Goal: Communication & Community: Participate in discussion

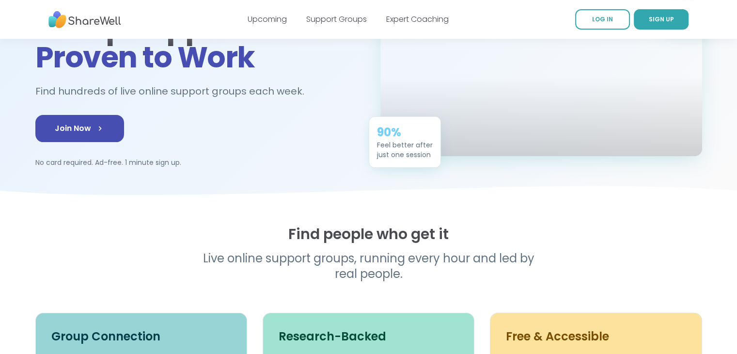
click at [90, 131] on span "Join Now" at bounding box center [80, 129] width 50 height 12
drag, startPoint x: 0, startPoint y: 0, endPoint x: 345, endPoint y: 19, distance: 345.8
click at [345, 19] on link "Support Groups" at bounding box center [336, 19] width 61 height 11
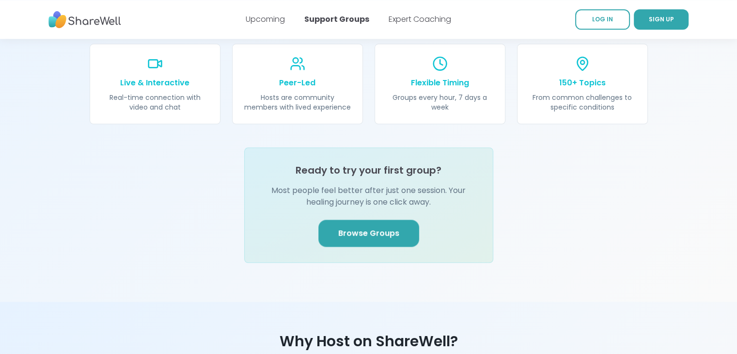
scroll to position [1131, 0]
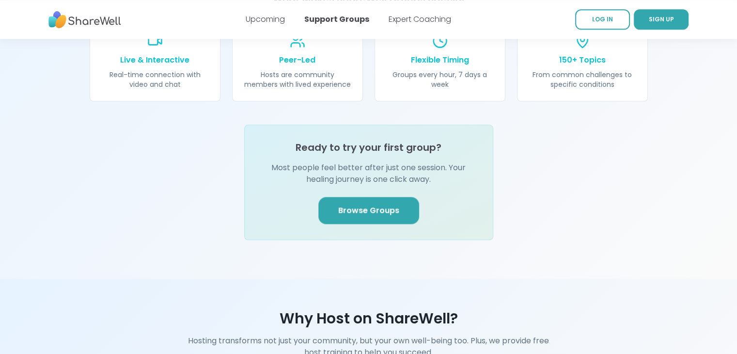
click at [368, 204] on span "Browse Groups" at bounding box center [368, 210] width 61 height 12
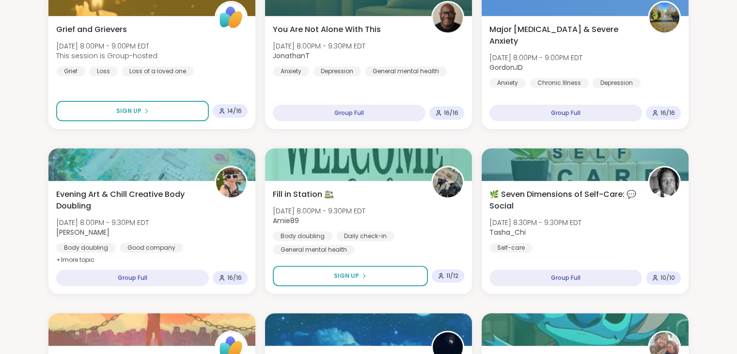
scroll to position [310, 0]
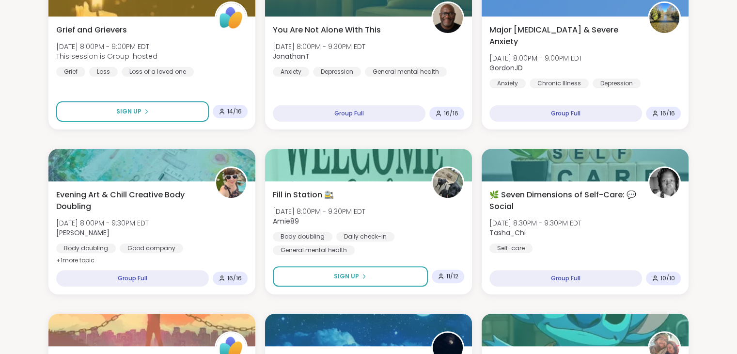
click at [589, 278] on div "Group Full" at bounding box center [565, 278] width 153 height 16
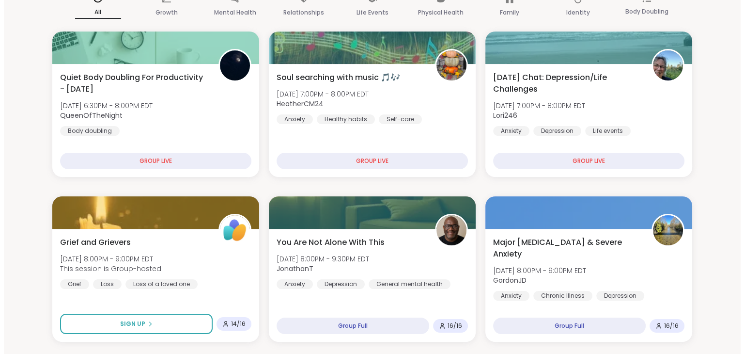
scroll to position [90, 0]
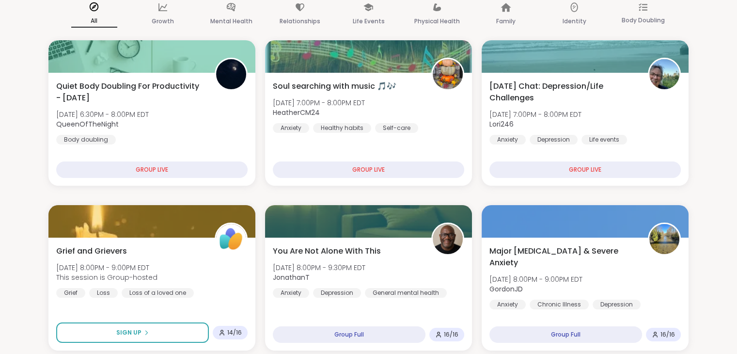
click at [571, 171] on div "GROUP LIVE" at bounding box center [584, 169] width 191 height 16
click at [577, 85] on span "[DATE] Chat: Depression/Life Challenges" at bounding box center [563, 91] width 148 height 23
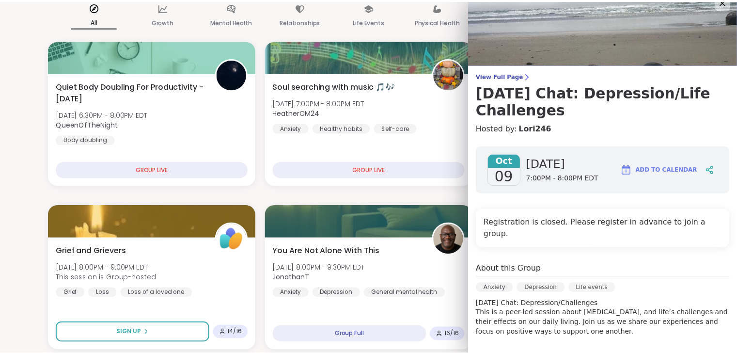
scroll to position [15, 0]
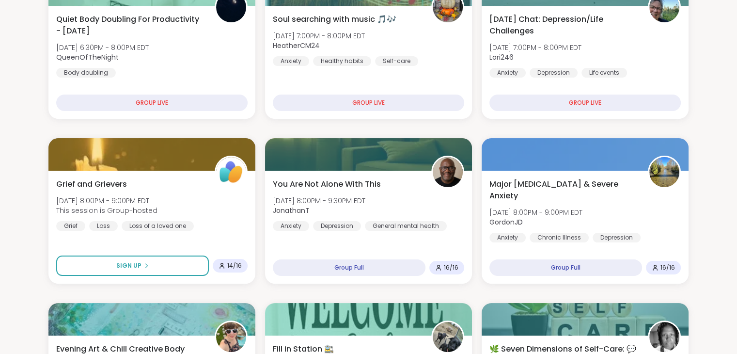
scroll to position [87, 0]
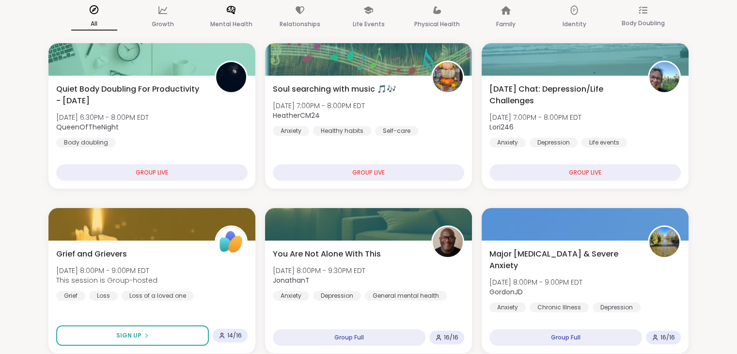
click at [234, 2] on div "Mental Health" at bounding box center [231, 18] width 46 height 36
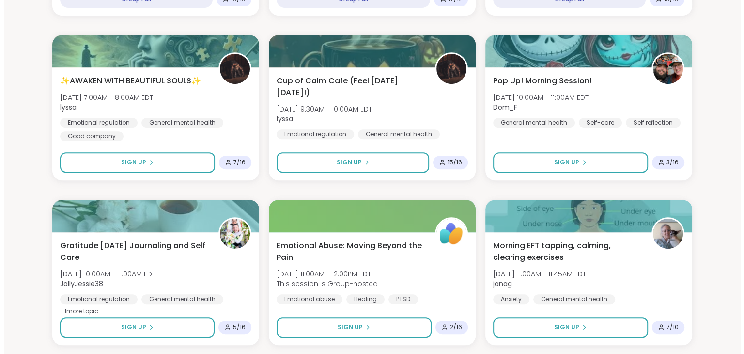
scroll to position [446, 0]
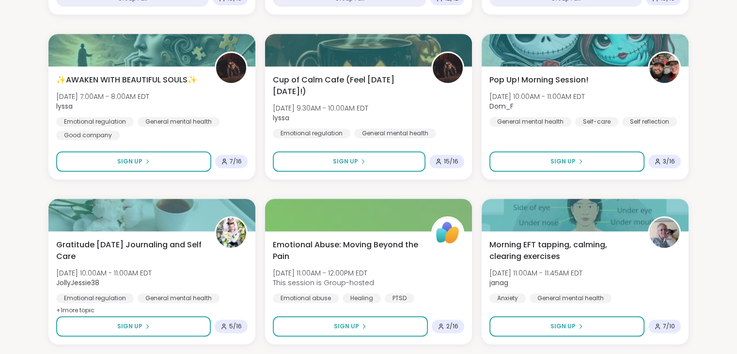
click at [663, 228] on img at bounding box center [664, 232] width 30 height 30
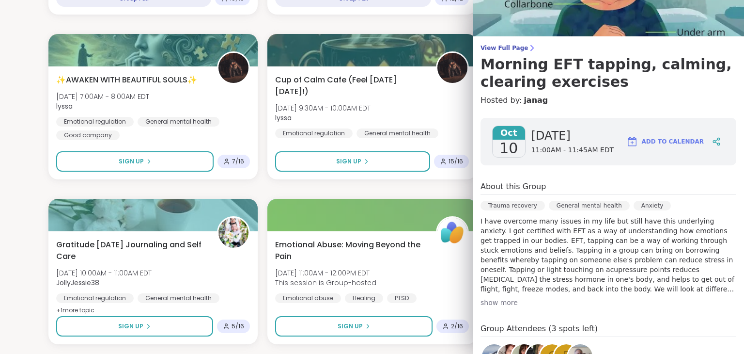
scroll to position [49, 0]
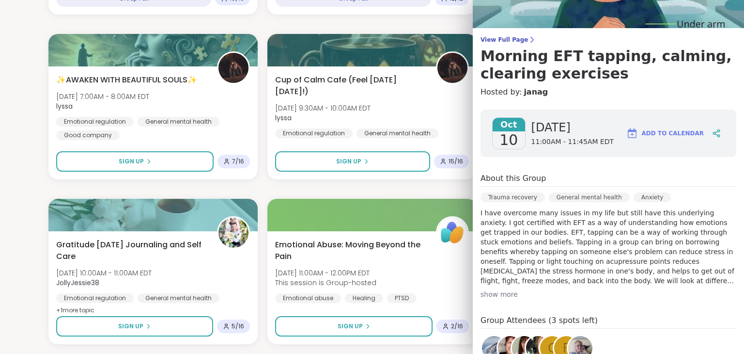
click at [497, 291] on div "show more" at bounding box center [608, 294] width 256 height 10
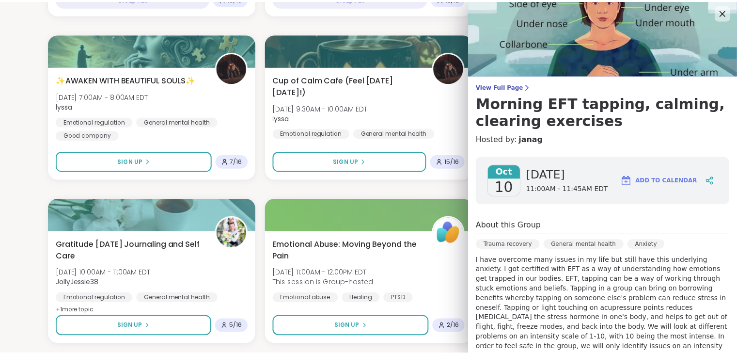
scroll to position [0, 0]
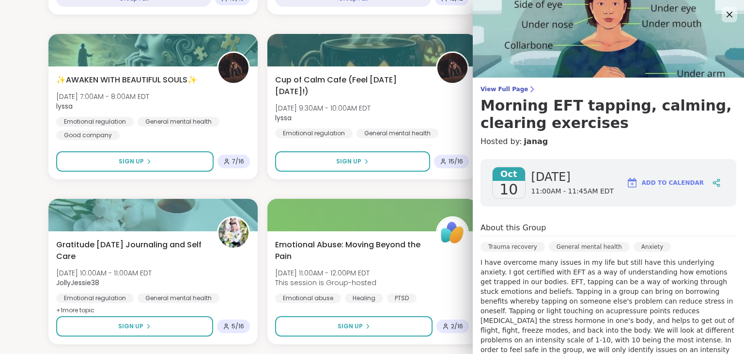
click at [724, 14] on icon at bounding box center [730, 15] width 12 height 12
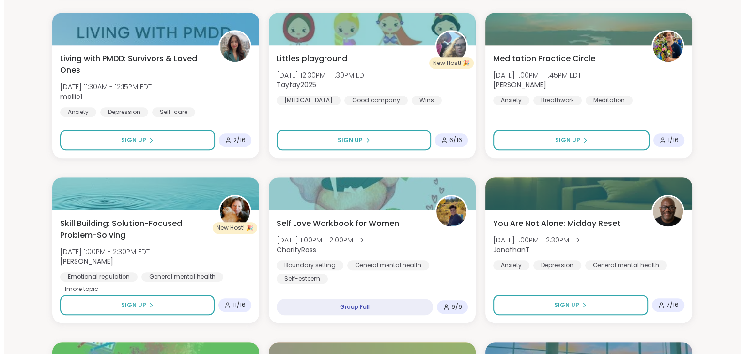
scroll to position [797, 0]
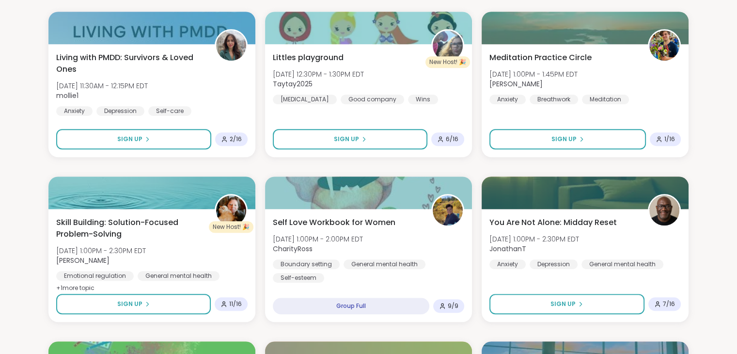
click at [664, 208] on img at bounding box center [664, 210] width 30 height 30
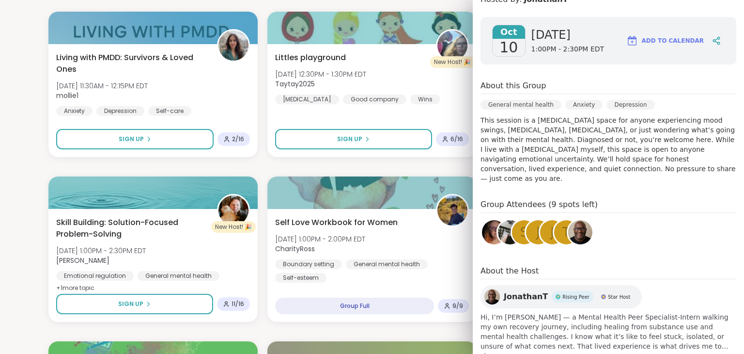
scroll to position [144, 0]
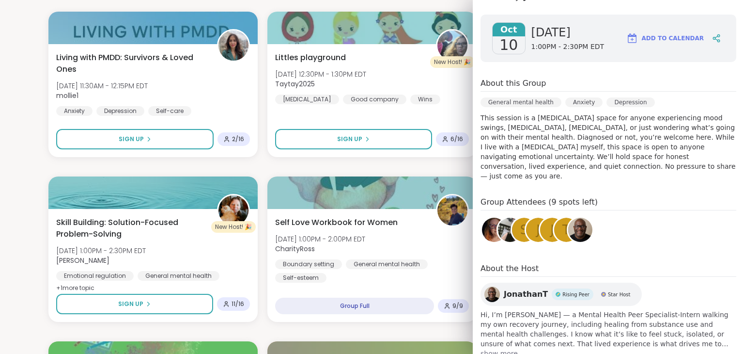
click at [494, 348] on span "show more" at bounding box center [608, 353] width 256 height 10
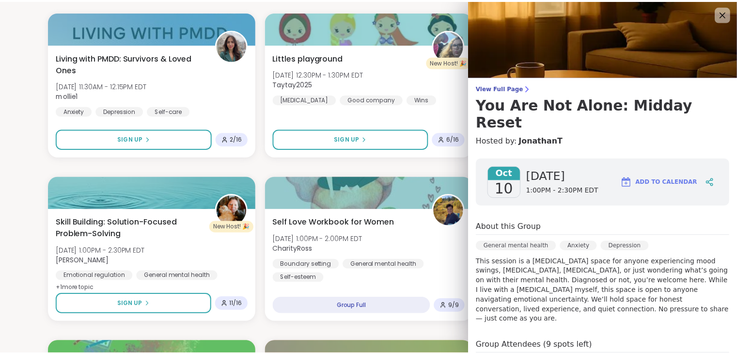
scroll to position [0, 0]
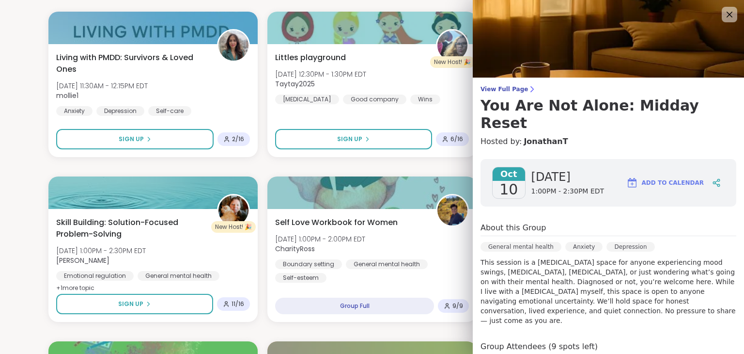
click at [726, 15] on icon at bounding box center [729, 15] width 6 height 6
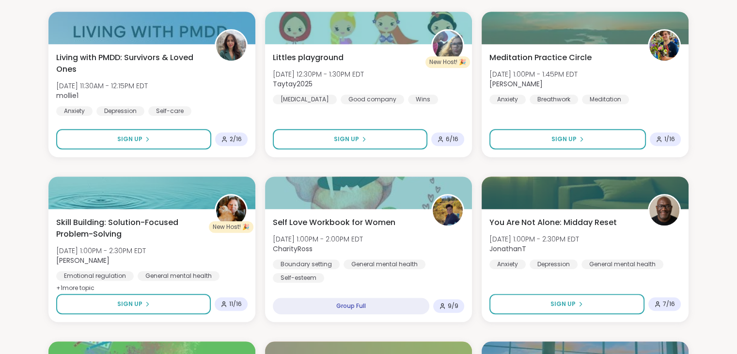
click at [551, 309] on button "Sign Up" at bounding box center [566, 303] width 155 height 20
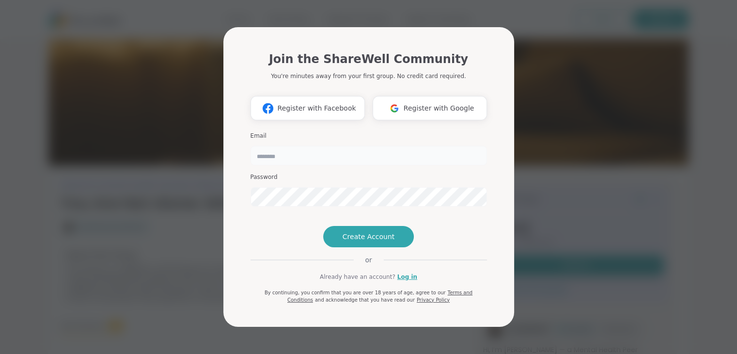
click at [364, 146] on input "email" at bounding box center [368, 155] width 236 height 19
click at [251, 238] on div "Join the ShareWell Community You're minutes away from your first group. No cred…" at bounding box center [368, 173] width 236 height 261
click at [322, 146] on input "email" at bounding box center [368, 155] width 236 height 19
paste input "**********"
type input "**********"
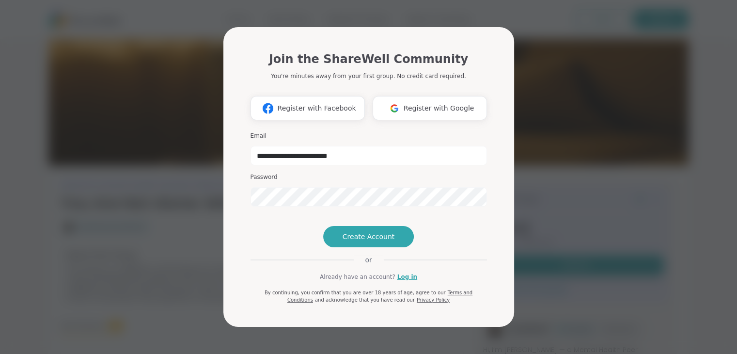
click at [376, 247] on button "Create Account" at bounding box center [368, 236] width 91 height 21
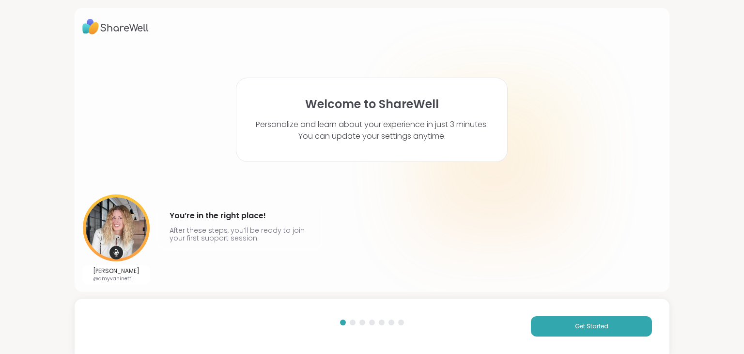
click at [590, 330] on button "Get Started" at bounding box center [591, 326] width 121 height 20
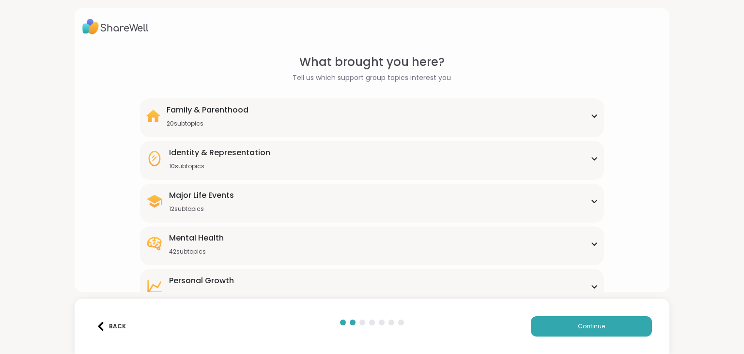
click at [564, 120] on div "Family & Parenthood 20 subtopics" at bounding box center [372, 115] width 452 height 23
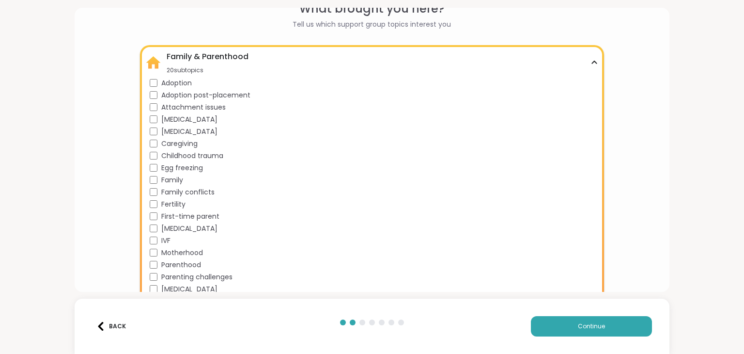
scroll to position [54, 0]
click at [203, 214] on span "First-time parent" at bounding box center [190, 215] width 58 height 10
click at [186, 254] on span "Motherhood" at bounding box center [182, 252] width 42 height 10
click at [185, 262] on span "Parenthood" at bounding box center [181, 264] width 40 height 10
click at [183, 270] on div "Adoption Adoption post-placement Attachment issues [MEDICAL_DATA] [MEDICAL_DATA…" at bounding box center [374, 197] width 448 height 240
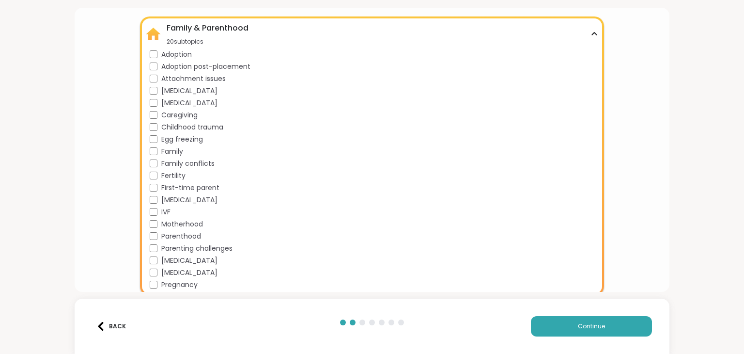
scroll to position [82, 0]
click at [169, 162] on span "Family conflicts" at bounding box center [187, 163] width 53 height 10
click at [169, 150] on span "Family" at bounding box center [172, 151] width 22 height 10
click at [170, 128] on span "Childhood trauma" at bounding box center [192, 127] width 62 height 10
click at [183, 256] on span "[MEDICAL_DATA]" at bounding box center [189, 260] width 56 height 10
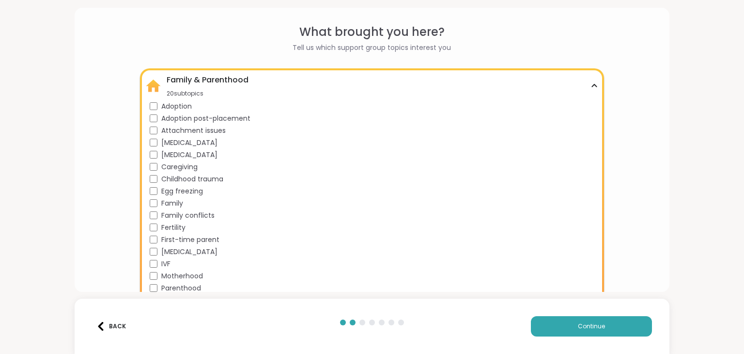
scroll to position [25, 0]
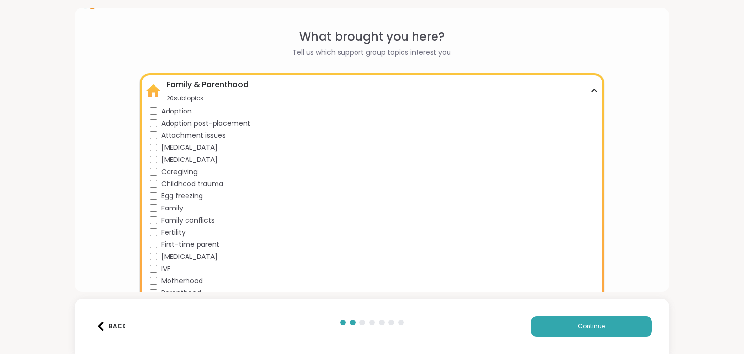
click at [202, 139] on span "Attachment issues" at bounding box center [193, 135] width 64 height 10
click at [590, 319] on button "Continue" at bounding box center [591, 326] width 121 height 20
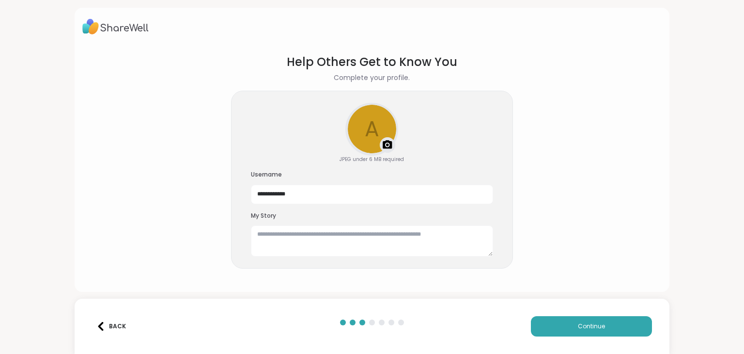
click at [107, 324] on div "Back" at bounding box center [111, 326] width 30 height 9
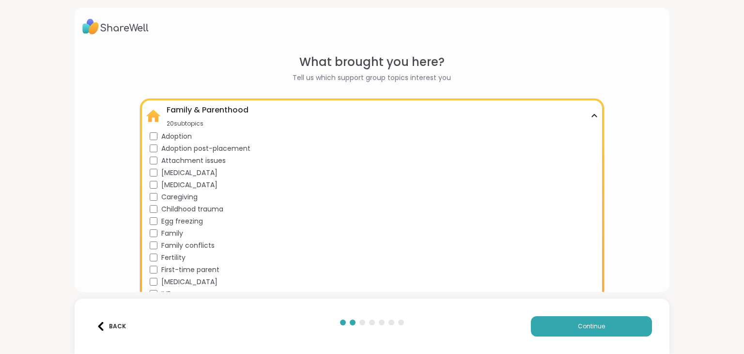
click at [590, 115] on icon at bounding box center [594, 115] width 8 height 5
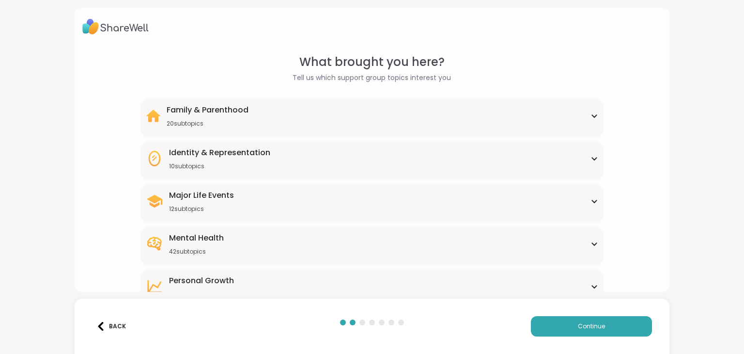
click at [590, 156] on icon at bounding box center [594, 158] width 8 height 5
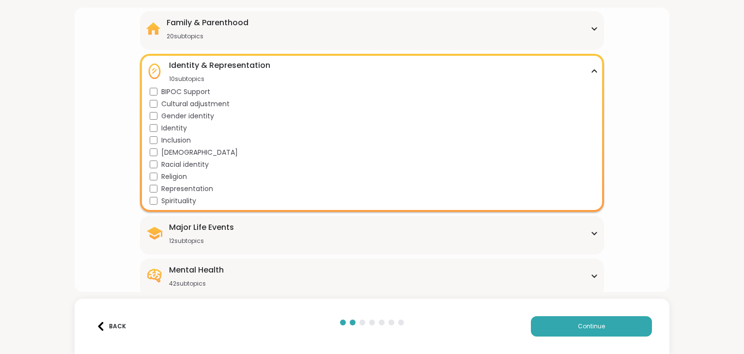
scroll to position [88, 0]
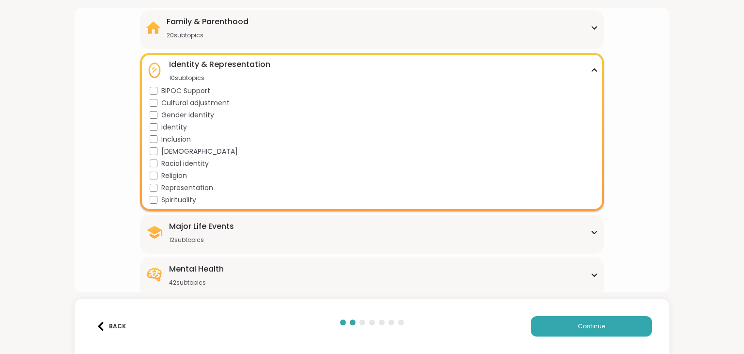
click at [592, 69] on div "Identity & Representation 10 subtopics BIPOC Support Cultural adjustment Gender…" at bounding box center [371, 132] width 463 height 158
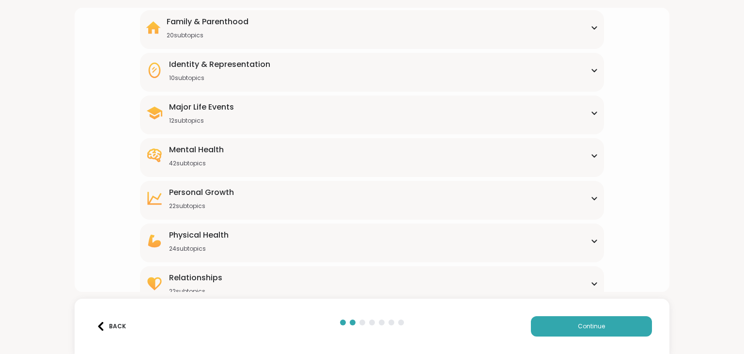
click at [591, 111] on icon at bounding box center [594, 112] width 8 height 5
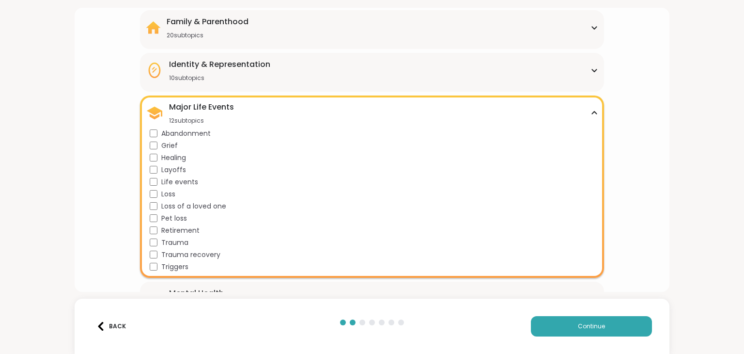
click at [195, 230] on span "Retirement" at bounding box center [180, 230] width 38 height 10
click at [185, 239] on span "Trauma" at bounding box center [174, 242] width 27 height 10
click at [183, 248] on div "Abandonment Grief Healing Layoffs Life events Loss Loss of a loved one Pet loss…" at bounding box center [374, 199] width 448 height 143
click at [170, 254] on span "Trauma recovery" at bounding box center [190, 254] width 59 height 10
click at [587, 109] on div "Major Life Events 12 subtopics" at bounding box center [372, 112] width 452 height 23
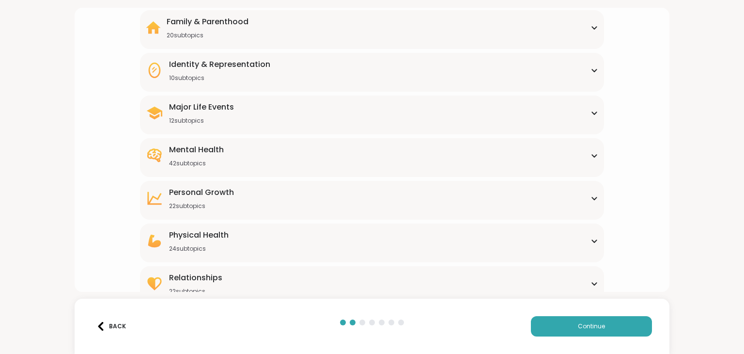
click at [593, 150] on div "Mental Health 42 subtopics Academic stress Addiction [MEDICAL_DATA] Aging Anxie…" at bounding box center [371, 157] width 463 height 39
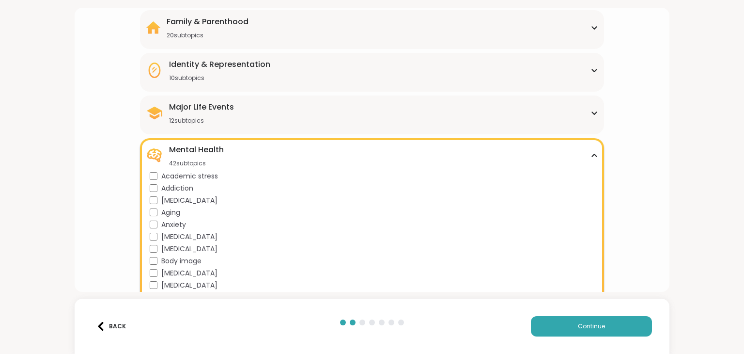
click at [153, 180] on div "Academic stress" at bounding box center [374, 176] width 448 height 10
click at [156, 269] on div "[MEDICAL_DATA]" at bounding box center [374, 273] width 448 height 10
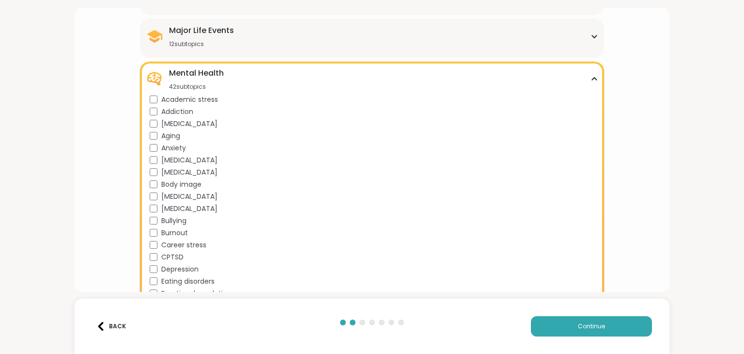
scroll to position [169, 0]
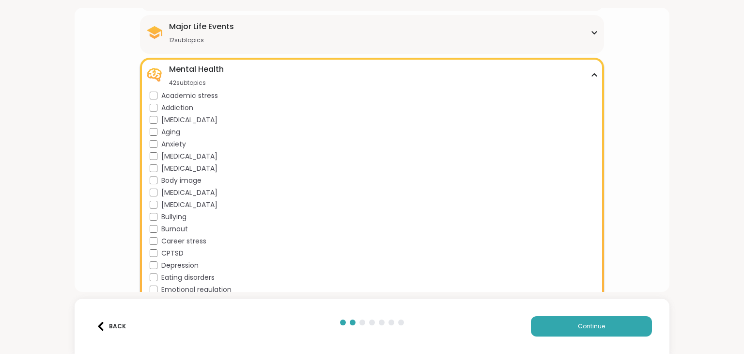
click at [153, 200] on div "[MEDICAL_DATA]" at bounding box center [374, 205] width 448 height 10
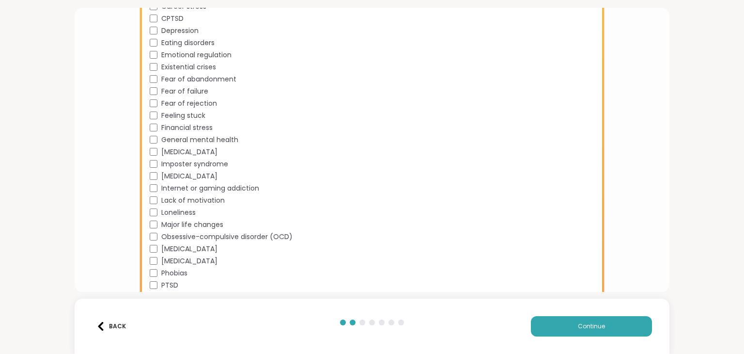
scroll to position [406, 0]
click at [151, 241] on div "[MEDICAL_DATA]" at bounding box center [374, 246] width 448 height 10
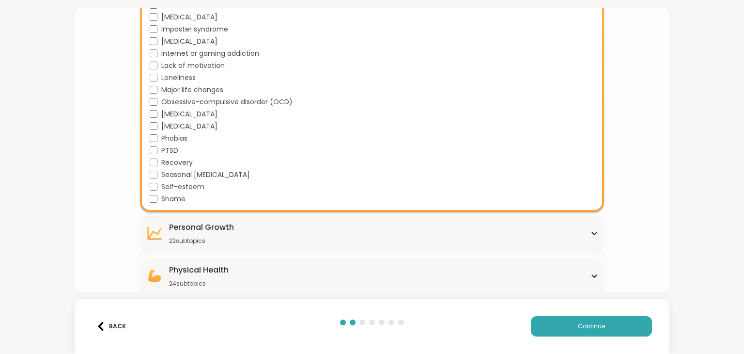
scroll to position [546, 0]
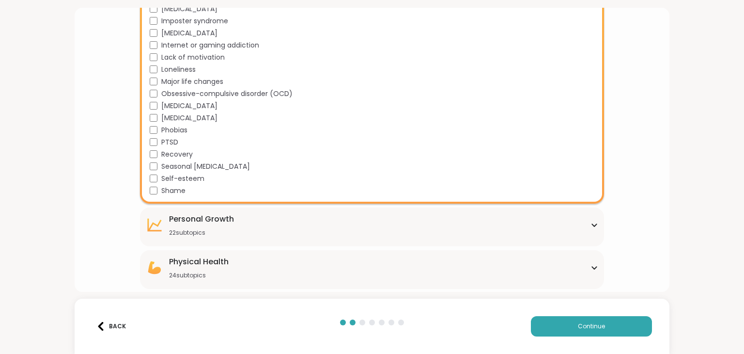
click at [155, 212] on div "[MEDICAL_DATA] 22 subtopics Affirmations Assertiveness Body doubling Boundary s…" at bounding box center [371, 226] width 463 height 39
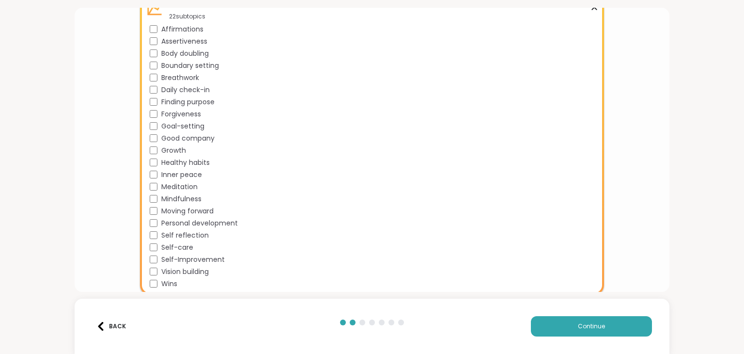
scroll to position [762, 0]
click at [152, 266] on div "Vision building" at bounding box center [374, 271] width 448 height 10
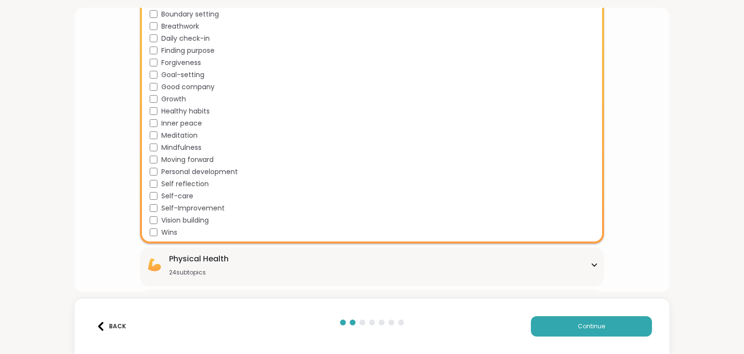
scroll to position [814, 0]
click at [152, 154] on div "Moving forward" at bounding box center [374, 159] width 448 height 10
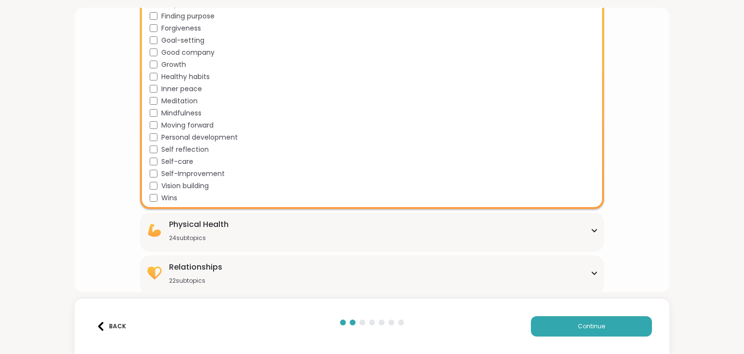
scroll to position [850, 0]
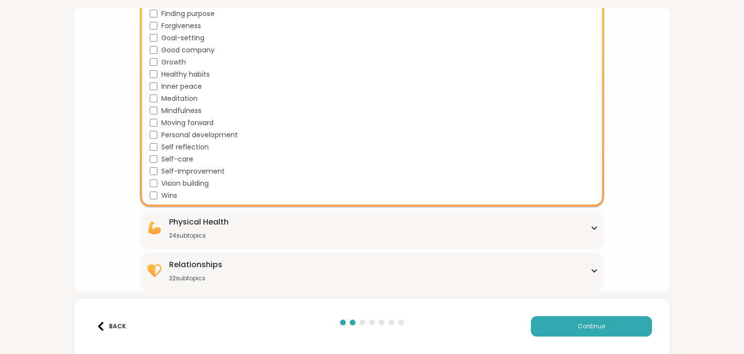
click at [249, 223] on div "Physical Health 24 subtopics" at bounding box center [372, 227] width 452 height 23
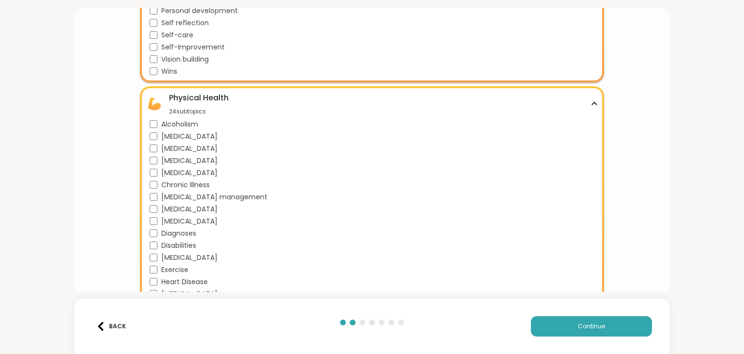
scroll to position [974, 0]
click at [225, 196] on span "[MEDICAL_DATA] management" at bounding box center [214, 196] width 106 height 10
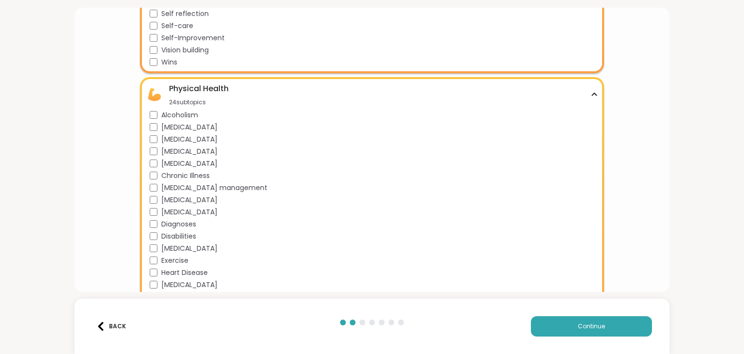
scroll to position [984, 0]
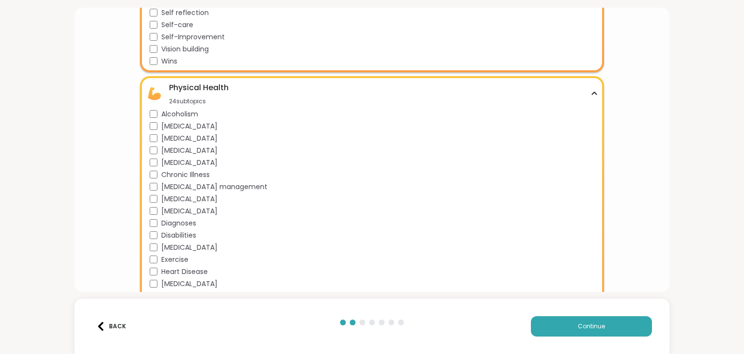
click at [179, 143] on div "[MEDICAL_DATA] [MEDICAL_DATA] [MEDICAL_DATA] [MEDICAL_DATA] [MEDICAL_DATA] Chro…" at bounding box center [374, 253] width 448 height 289
click at [176, 148] on span "[MEDICAL_DATA]" at bounding box center [189, 150] width 56 height 10
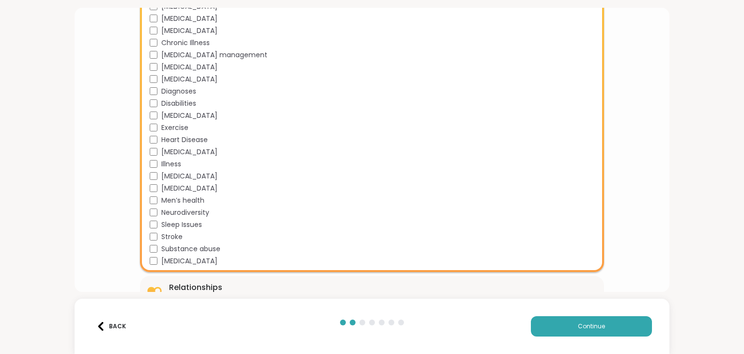
scroll to position [1139, 0]
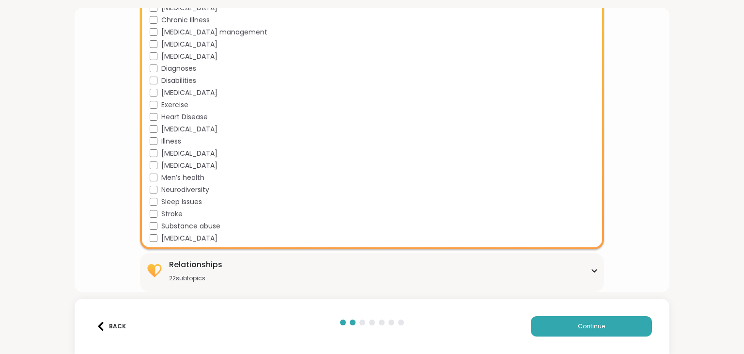
click at [181, 188] on span "Neurodiversity" at bounding box center [185, 190] width 48 height 10
click at [304, 270] on div "Relationships 22 subtopics" at bounding box center [372, 270] width 452 height 23
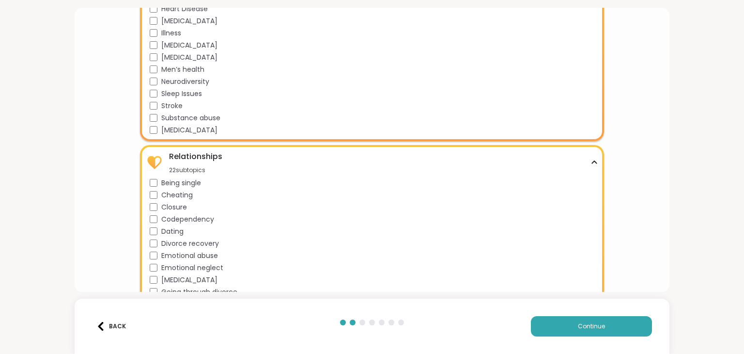
scroll to position [1247, 0]
click at [197, 185] on span "Being single" at bounding box center [181, 182] width 40 height 10
click at [204, 219] on span "Codependency" at bounding box center [187, 219] width 53 height 10
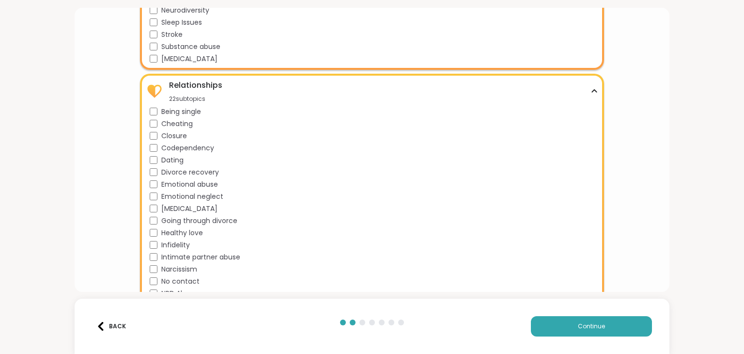
scroll to position [1318, 0]
click at [247, 209] on div "[MEDICAL_DATA]" at bounding box center [374, 208] width 448 height 10
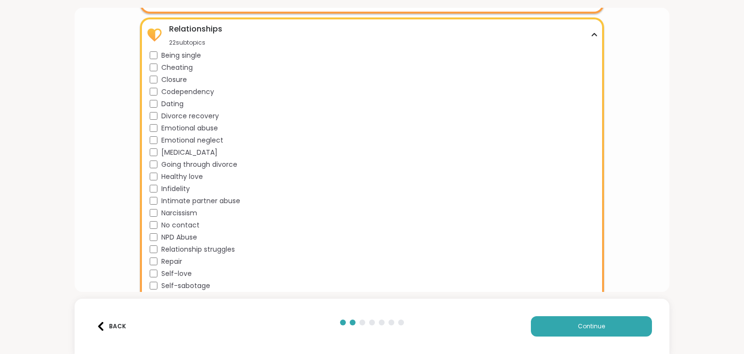
scroll to position [1403, 0]
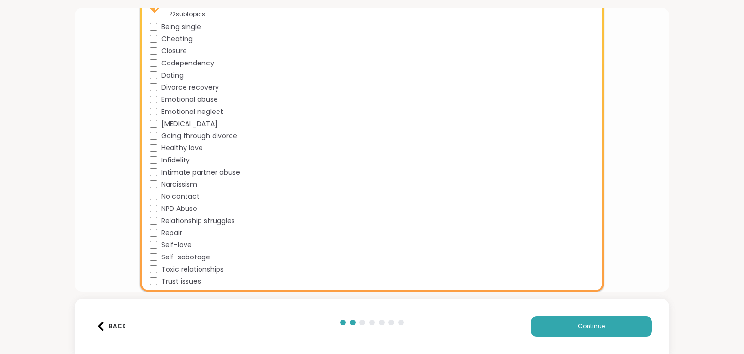
click at [193, 186] on span "Narcissism" at bounding box center [179, 184] width 36 height 10
click at [192, 194] on span "No contact" at bounding box center [180, 196] width 38 height 10
click at [207, 245] on div "Self-love" at bounding box center [374, 245] width 448 height 10
click at [201, 256] on span "Self-sabotage" at bounding box center [185, 257] width 49 height 10
click at [190, 143] on span "Healthy love" at bounding box center [182, 148] width 42 height 10
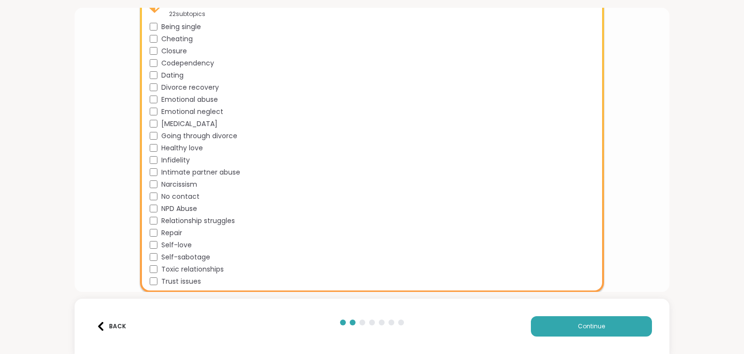
click at [579, 324] on span "Continue" at bounding box center [591, 326] width 27 height 9
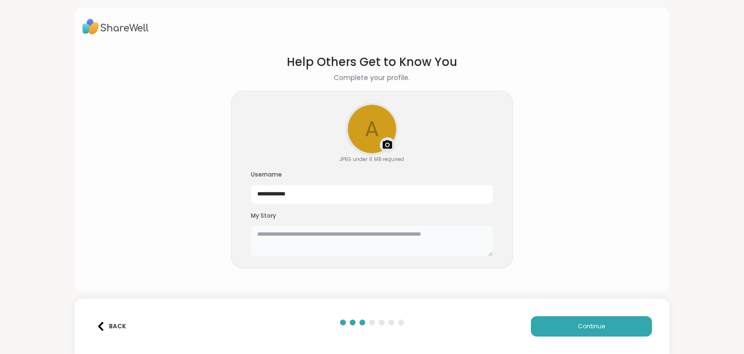
click at [372, 239] on textarea at bounding box center [372, 240] width 242 height 31
click at [402, 234] on textarea "**********" at bounding box center [372, 240] width 242 height 31
type textarea "**********"
click at [602, 330] on button "Continue" at bounding box center [591, 326] width 121 height 20
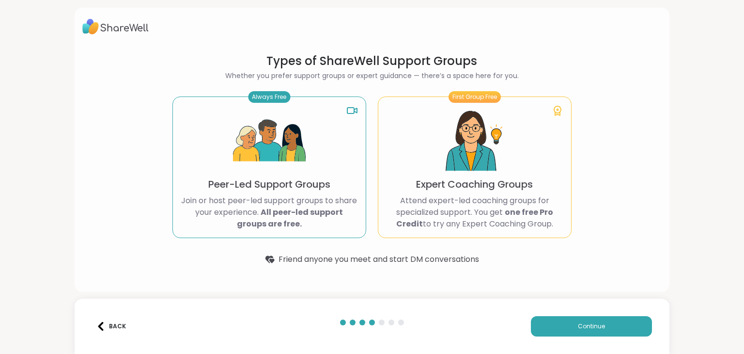
click at [583, 332] on button "Continue" at bounding box center [591, 326] width 121 height 20
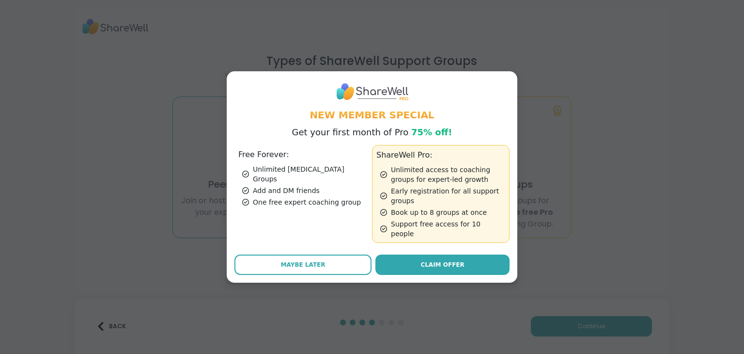
click at [327, 260] on button "Maybe Later" at bounding box center [302, 264] width 137 height 20
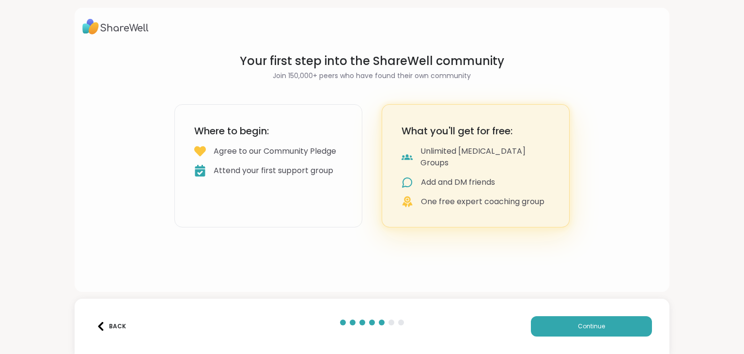
click at [587, 324] on span "Continue" at bounding box center [591, 326] width 27 height 9
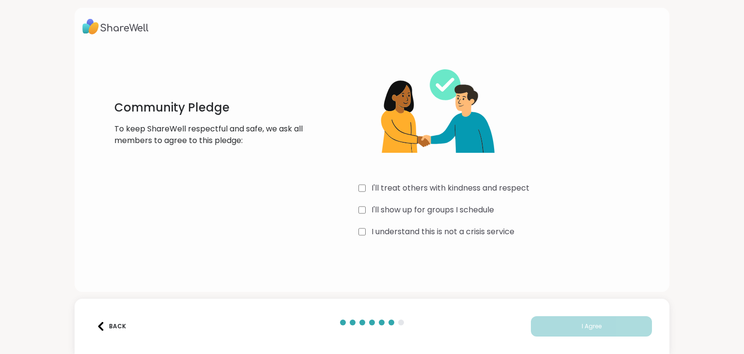
click at [371, 231] on label "I understand this is not a crisis service" at bounding box center [442, 232] width 143 height 12
click at [593, 329] on span "I Agree" at bounding box center [592, 326] width 20 height 9
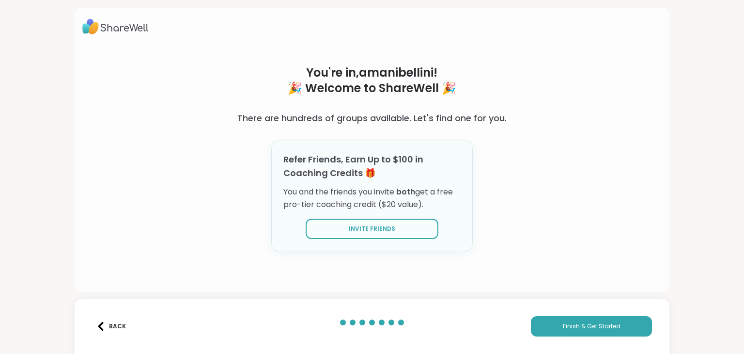
click at [495, 322] on div "Finish & Get Started" at bounding box center [530, 326] width 244 height 20
click at [497, 304] on div "Back Finish & Get Started" at bounding box center [372, 325] width 595 height 55
click at [624, 123] on div "You're in, amanibellini ! 🎉 Welcome to ShareWell 🎉 There are hundreds of groups…" at bounding box center [372, 150] width 595 height 284
click at [695, 153] on div "You're in, amanibellini ! 🎉 Welcome to ShareWell 🎉 There are hundreds of groups…" at bounding box center [372, 177] width 744 height 354
click at [604, 333] on button "Finish & Get Started" at bounding box center [591, 326] width 121 height 20
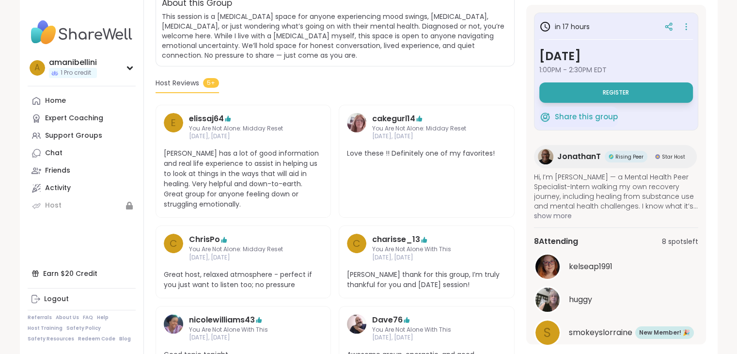
scroll to position [220, 0]
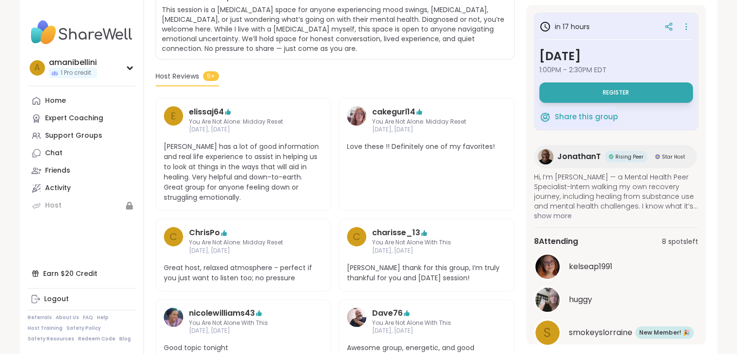
click at [618, 89] on span "Register" at bounding box center [615, 93] width 26 height 8
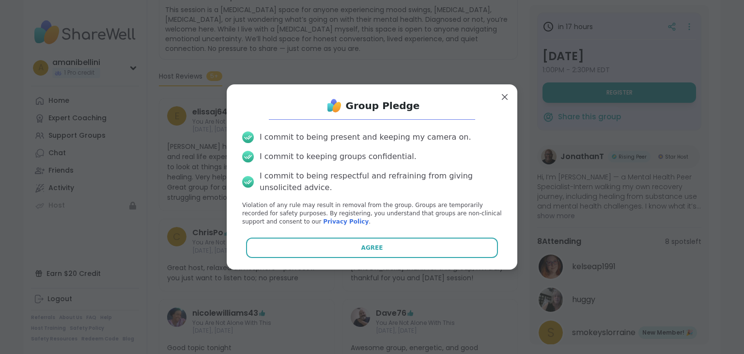
click at [376, 241] on button "Agree" at bounding box center [372, 247] width 252 height 20
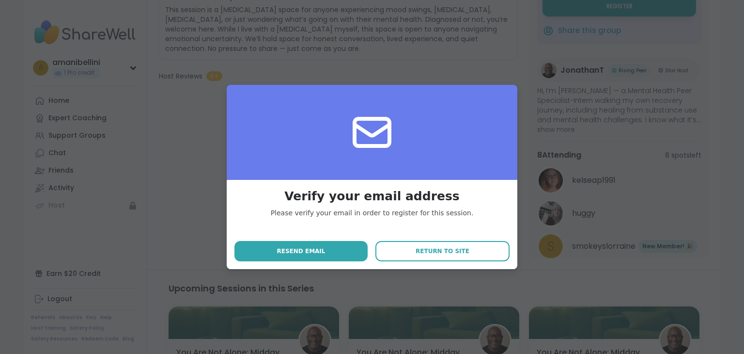
click at [395, 246] on button "Return to site" at bounding box center [442, 251] width 134 height 20
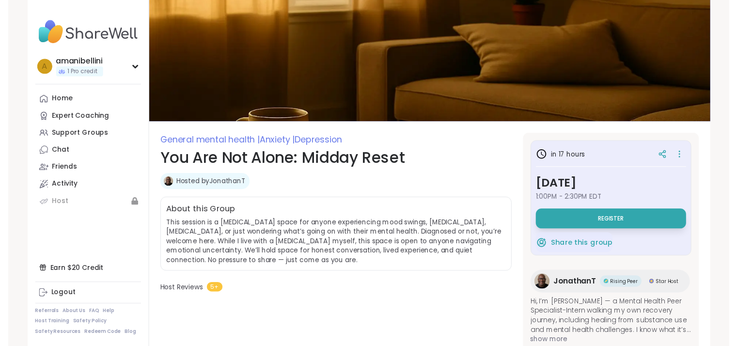
scroll to position [0, 0]
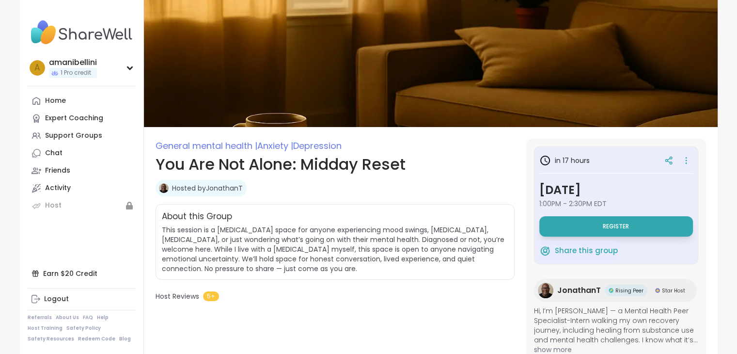
click at [65, 96] on link "Home" at bounding box center [82, 100] width 108 height 17
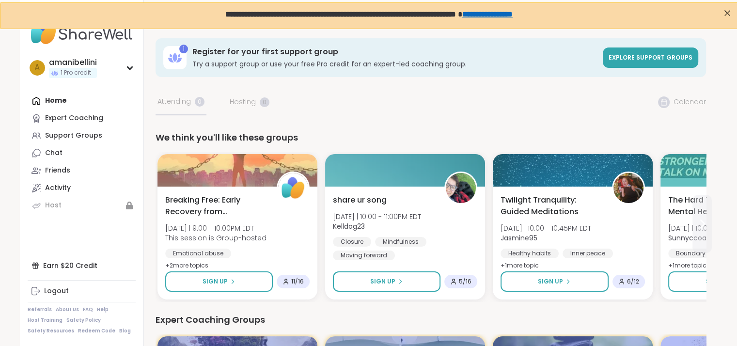
click at [702, 214] on button at bounding box center [701, 224] width 19 height 58
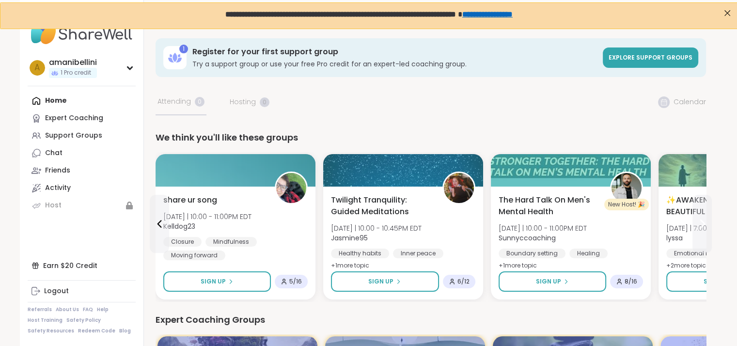
click at [705, 223] on icon at bounding box center [702, 224] width 12 height 12
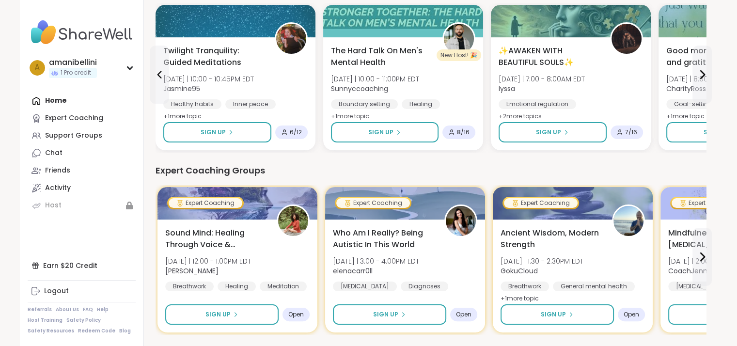
scroll to position [175, 0]
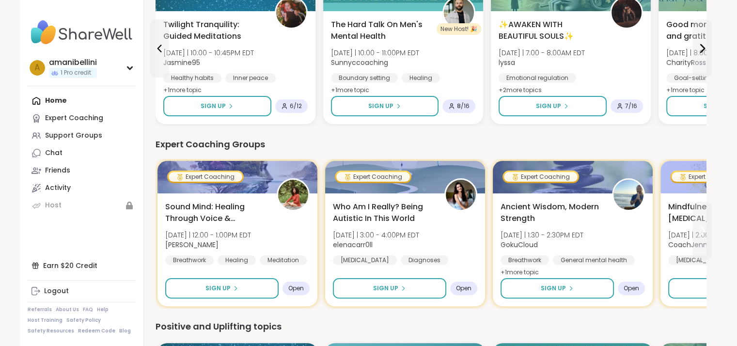
click at [705, 237] on button at bounding box center [701, 230] width 19 height 58
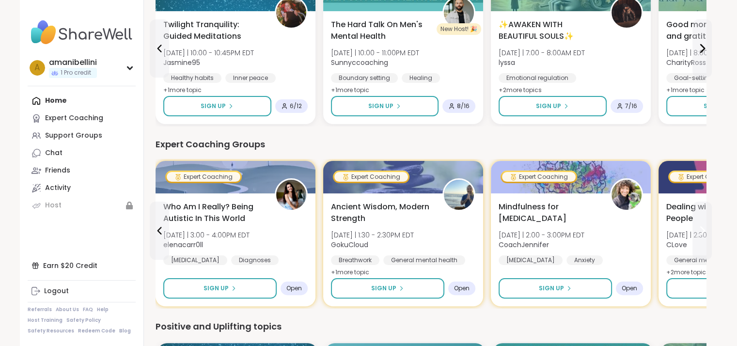
click at [705, 237] on button at bounding box center [701, 230] width 19 height 58
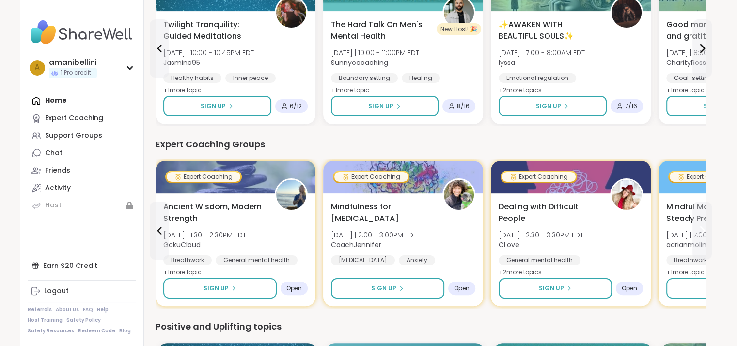
click at [705, 237] on button at bounding box center [701, 230] width 19 height 58
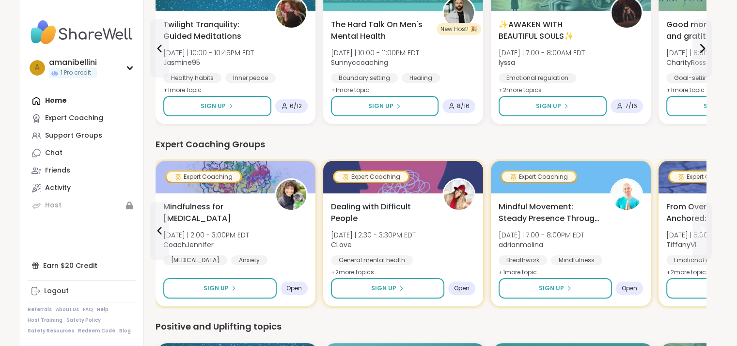
click at [705, 237] on button at bounding box center [701, 230] width 19 height 58
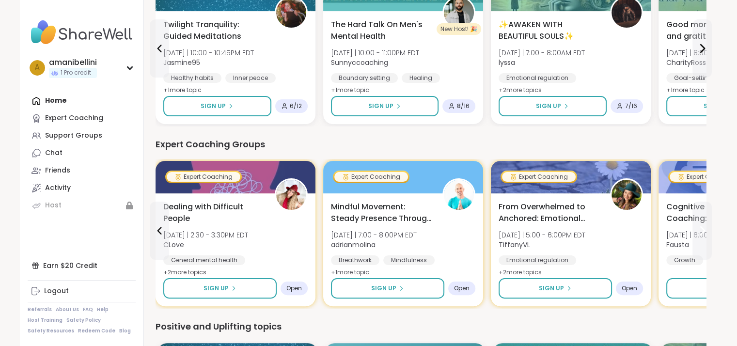
click at [705, 237] on button at bounding box center [701, 230] width 19 height 58
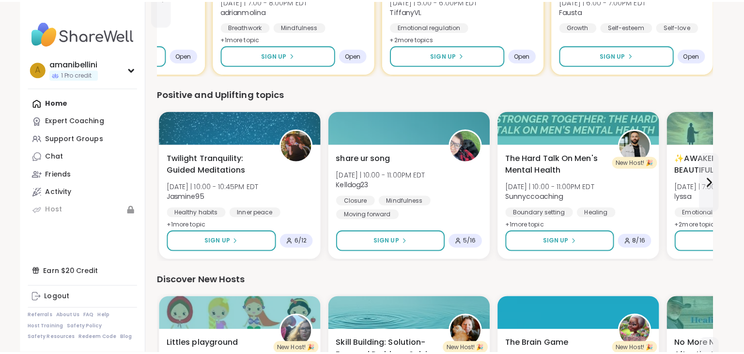
scroll to position [413, 0]
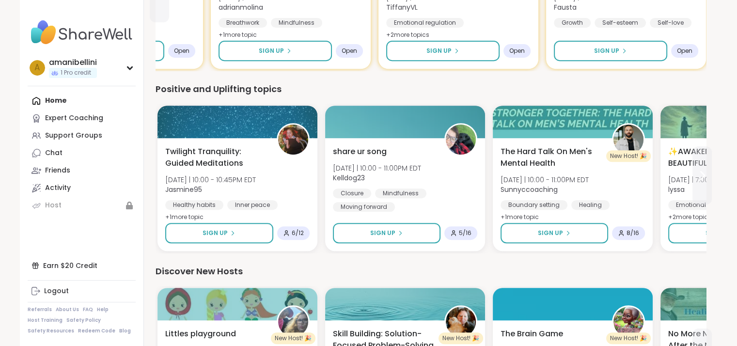
click at [706, 185] on button at bounding box center [701, 175] width 19 height 58
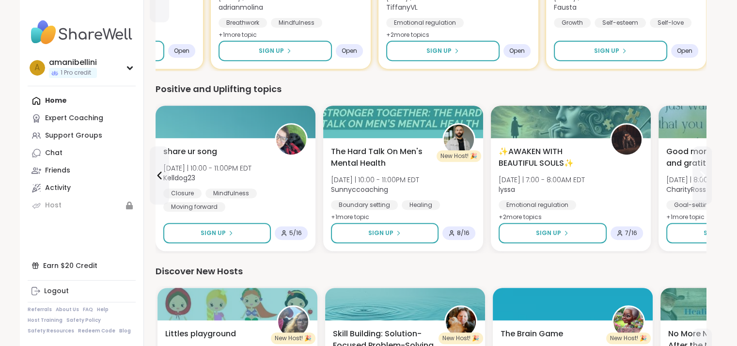
click at [706, 185] on button at bounding box center [701, 175] width 19 height 58
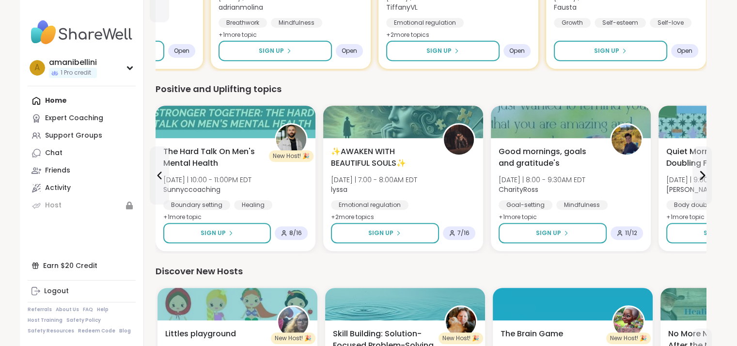
click at [428, 176] on div "✨AWAKEN WITH BEAUTIFUL SOULS✨ [DATE] | 7:00 - 8:00AM EDT lyssa Emotional regula…" at bounding box center [403, 191] width 144 height 91
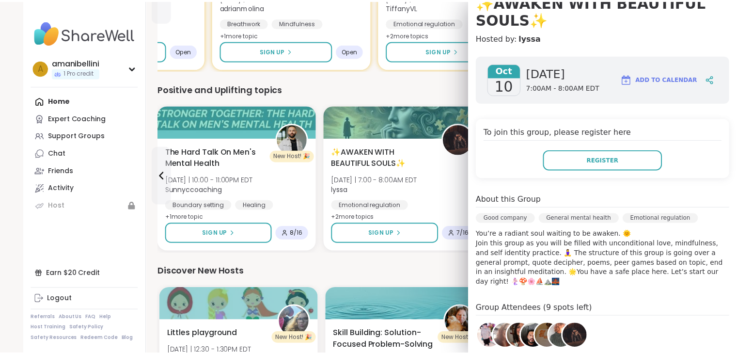
scroll to position [105, 0]
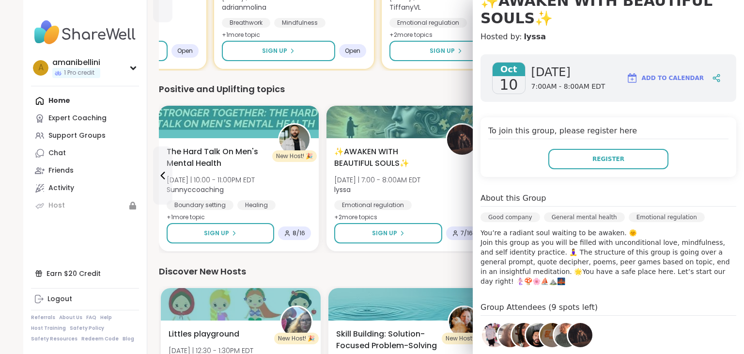
click at [435, 90] on div "Positive and Uplifting topics" at bounding box center [434, 89] width 550 height 14
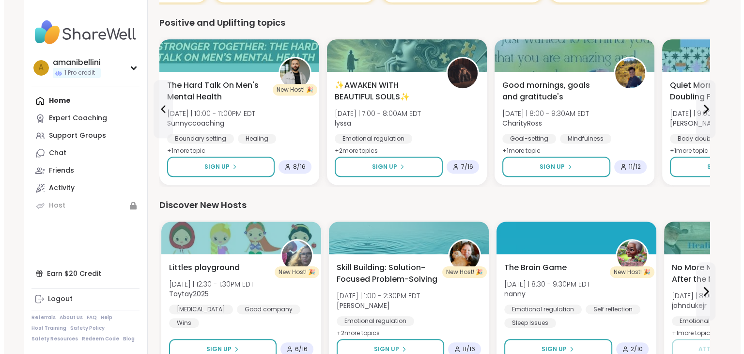
scroll to position [502, 0]
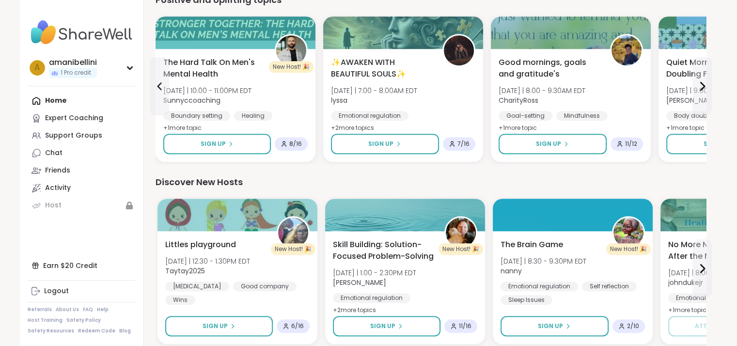
click at [284, 263] on div "[PERSON_NAME] playground [DATE] | 12:30 - 1:30PM EDT Taytay2025 [MEDICAL_DATA] …" at bounding box center [237, 272] width 144 height 66
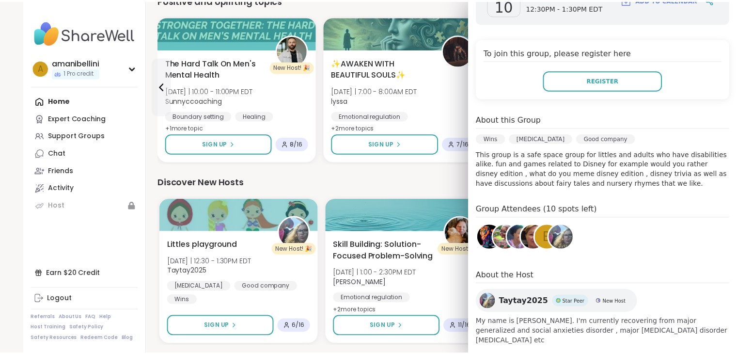
scroll to position [171, 0]
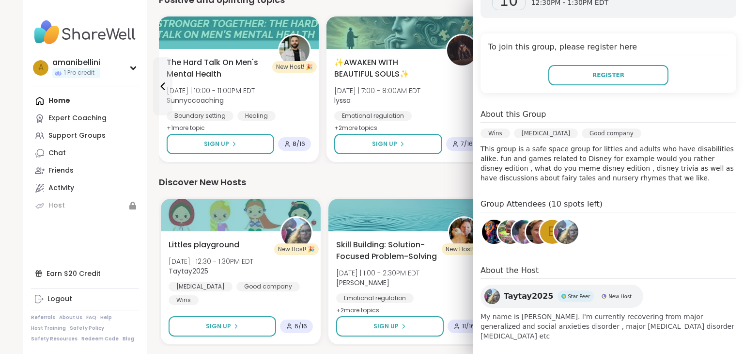
click at [410, 190] on div "Discover New Hosts New Host! 🎉 [PERSON_NAME] playground [DATE] | 12:30 - 1:30PM…" at bounding box center [434, 260] width 550 height 170
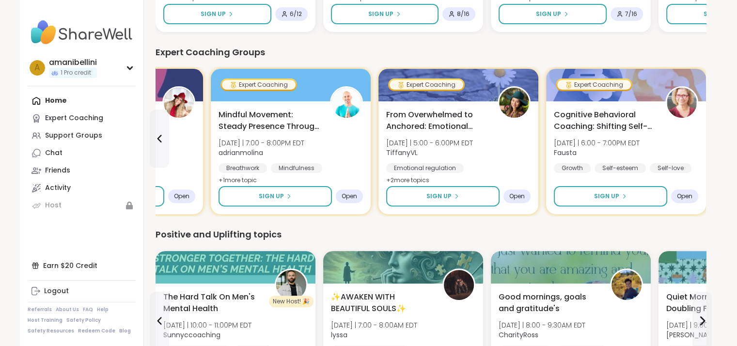
scroll to position [266, 0]
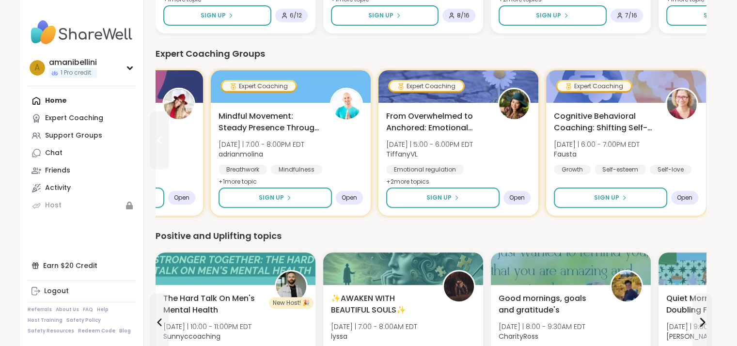
click at [167, 142] on button at bounding box center [159, 140] width 19 height 58
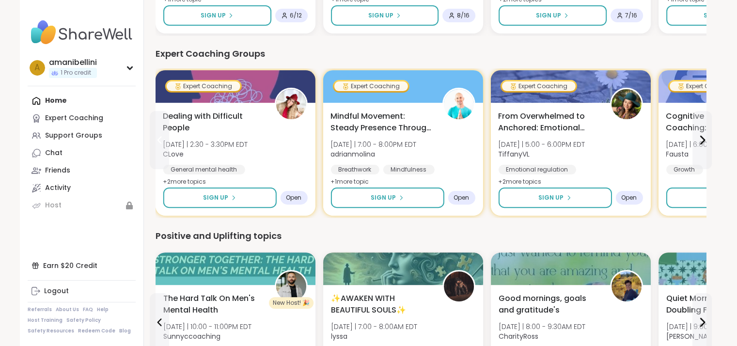
click at [167, 142] on button at bounding box center [159, 140] width 19 height 58
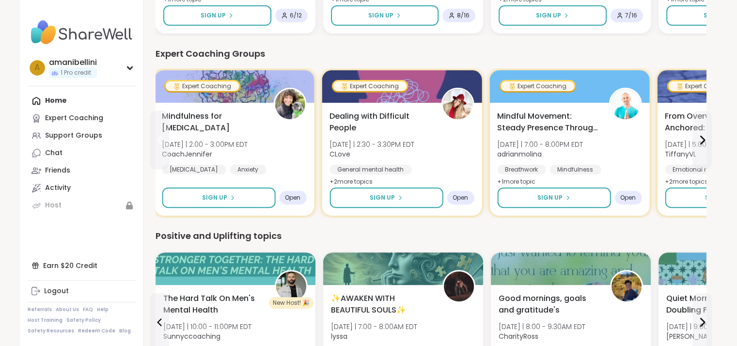
click at [167, 142] on button at bounding box center [159, 140] width 19 height 58
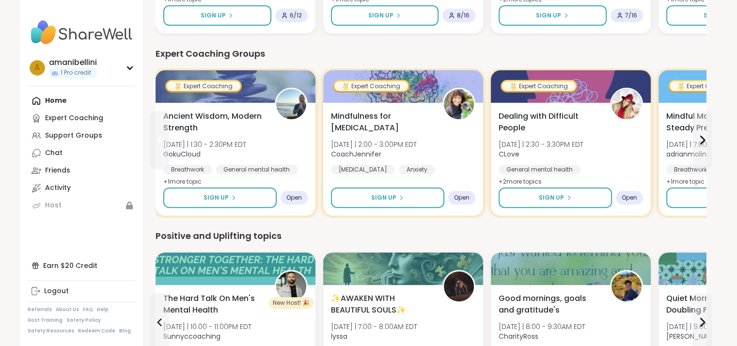
click at [167, 142] on button at bounding box center [159, 140] width 19 height 58
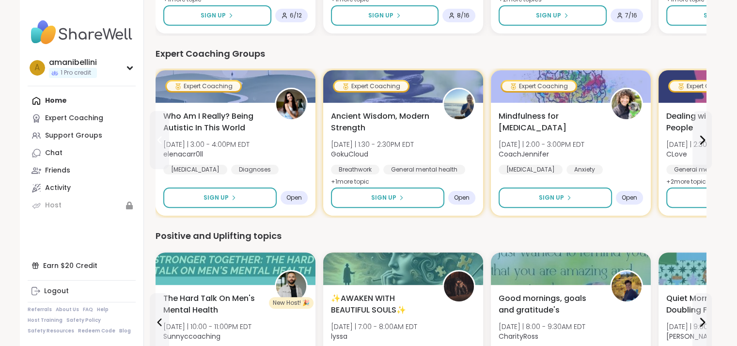
click at [167, 142] on button at bounding box center [159, 140] width 19 height 58
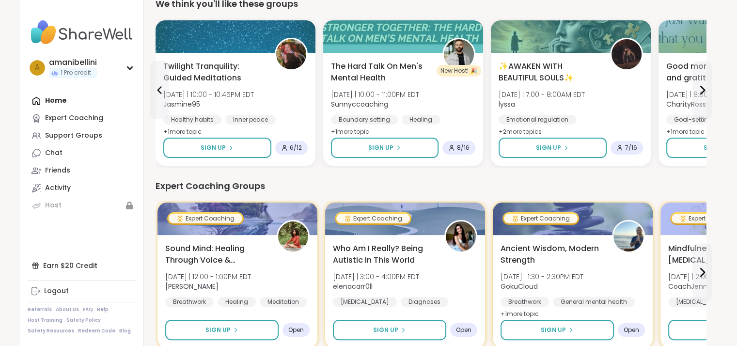
scroll to position [133, 0]
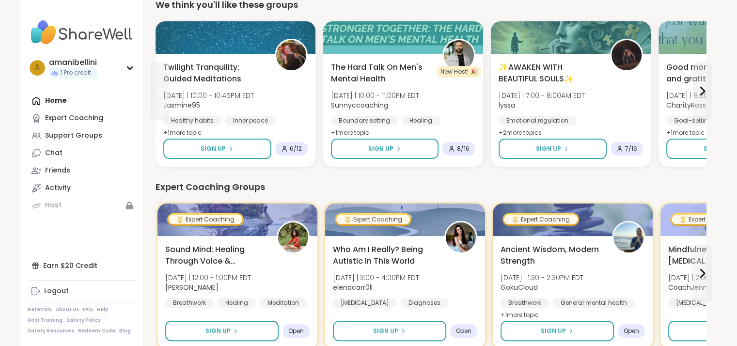
click at [169, 90] on button at bounding box center [159, 91] width 19 height 58
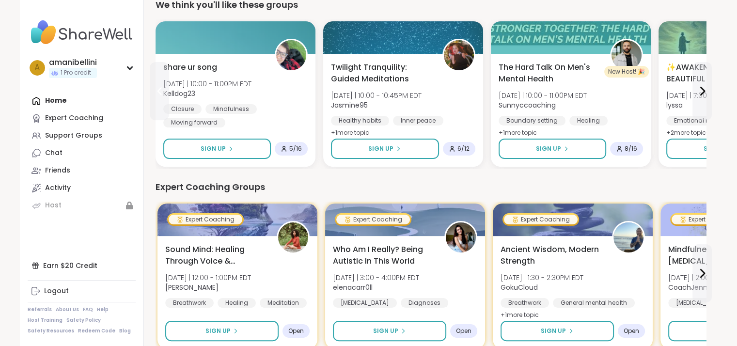
click at [169, 90] on button at bounding box center [159, 91] width 19 height 58
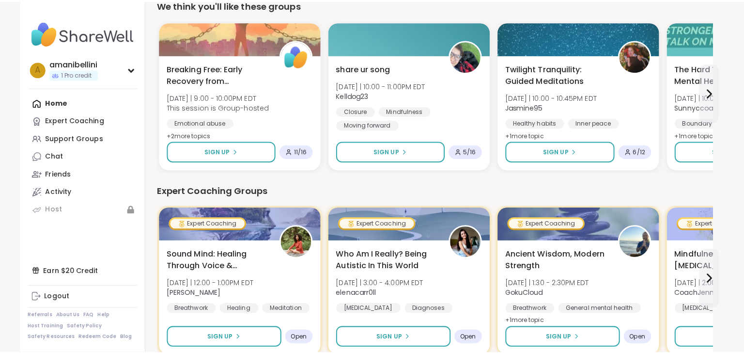
scroll to position [133, 0]
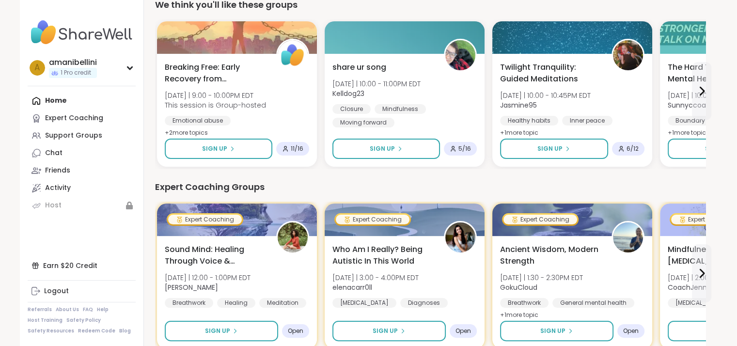
click at [631, 46] on img at bounding box center [628, 55] width 30 height 30
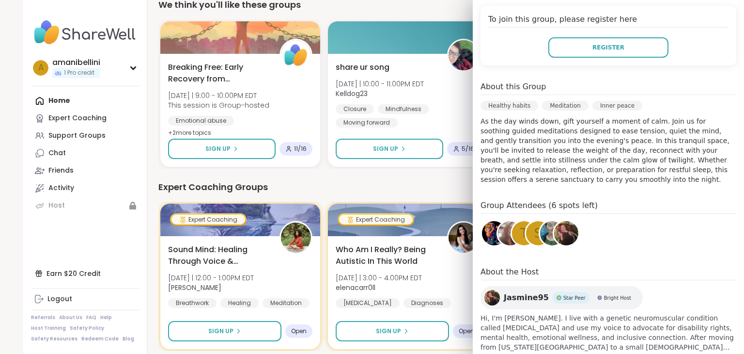
scroll to position [247, 0]
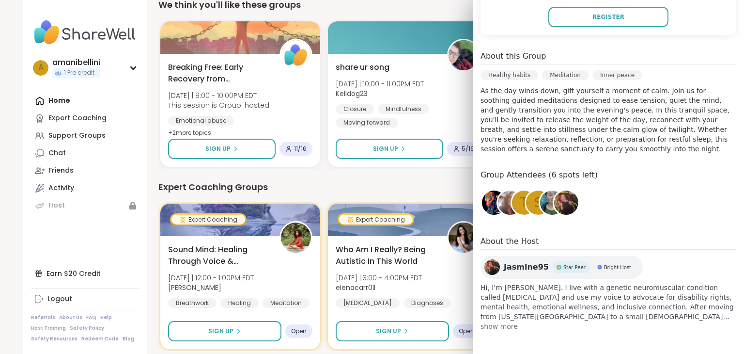
click at [492, 328] on span "show more" at bounding box center [608, 326] width 256 height 10
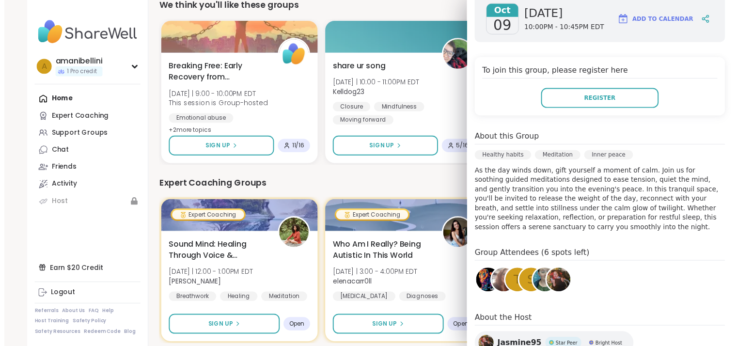
scroll to position [164, 0]
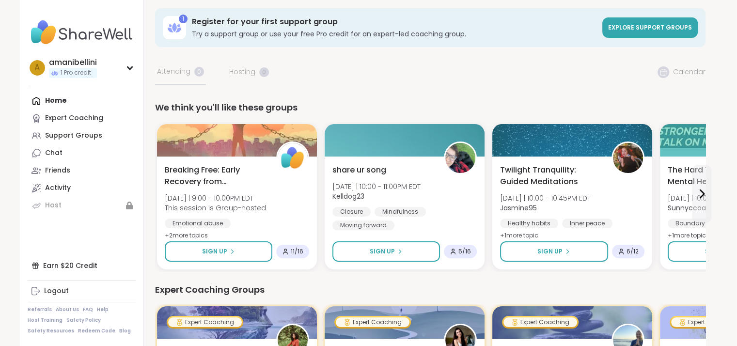
scroll to position [0, 0]
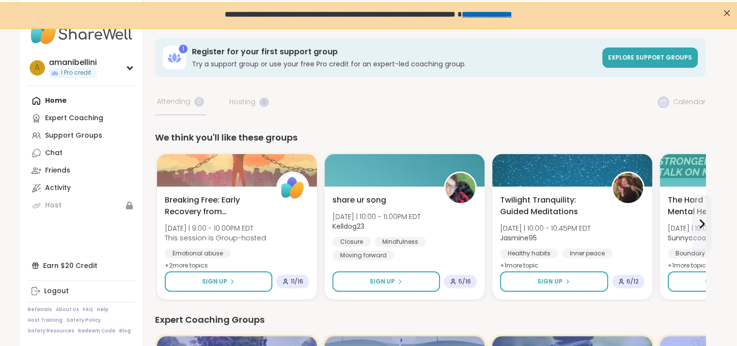
click at [660, 59] on span "Explore support groups" at bounding box center [650, 57] width 84 height 8
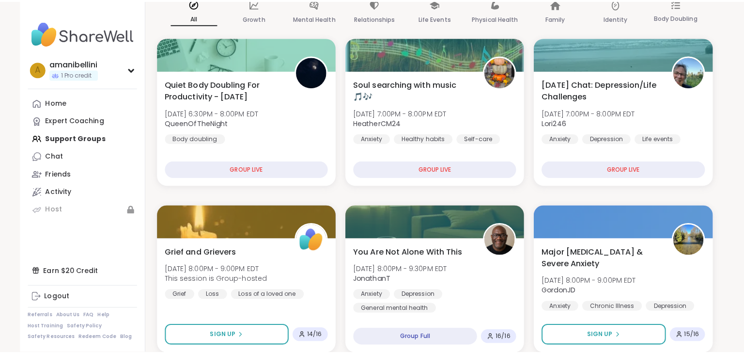
scroll to position [186, 0]
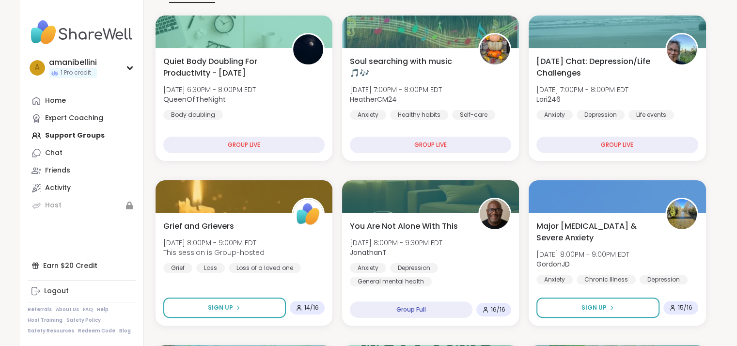
click at [601, 305] on span "Sign Up" at bounding box center [593, 307] width 25 height 9
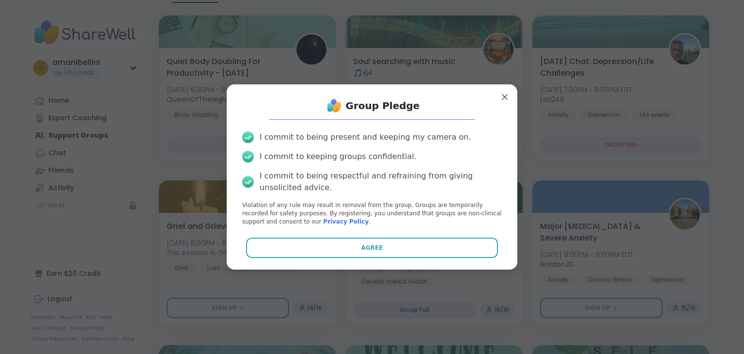
click at [386, 246] on button "Agree" at bounding box center [372, 247] width 252 height 20
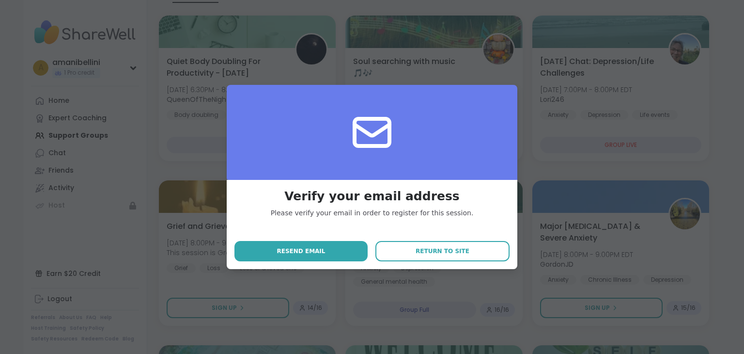
click at [418, 245] on button "Return to site" at bounding box center [442, 251] width 134 height 20
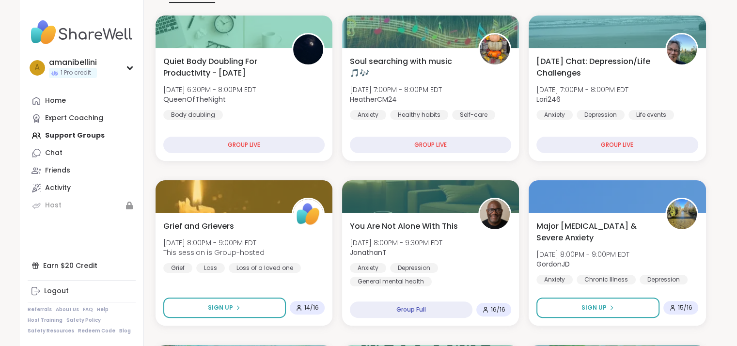
click at [598, 303] on button "Sign Up" at bounding box center [597, 307] width 123 height 20
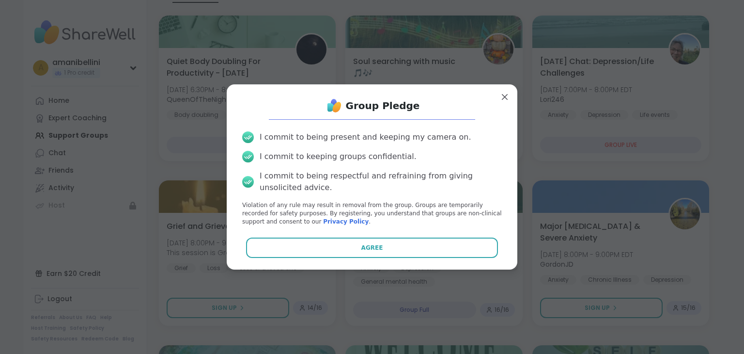
click at [399, 252] on button "Agree" at bounding box center [372, 247] width 252 height 20
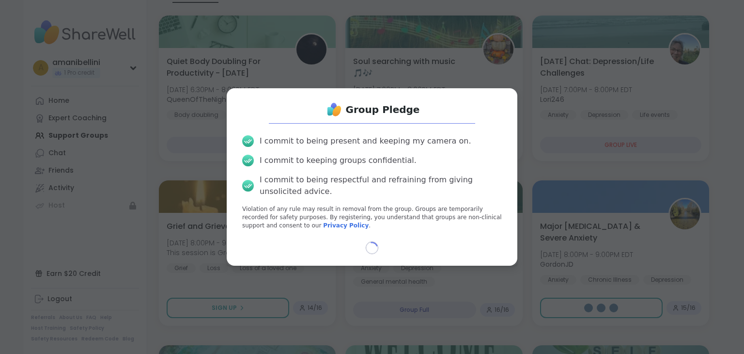
select select "**"
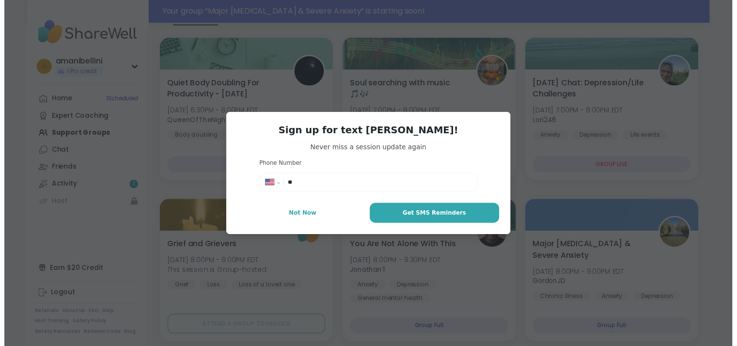
scroll to position [209, 0]
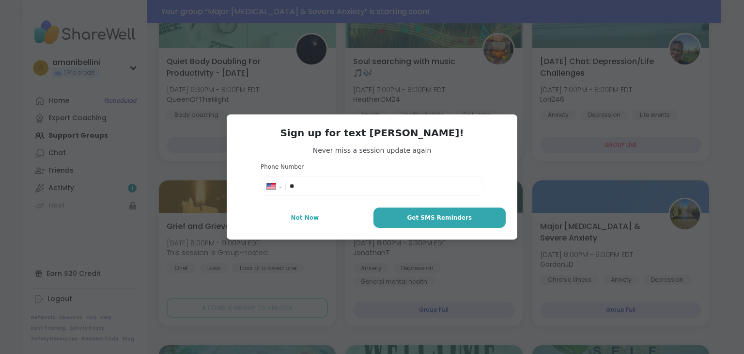
click at [340, 185] on input "**" at bounding box center [383, 186] width 187 height 10
type input "**********"
click at [412, 219] on span "Get SMS Reminders" at bounding box center [439, 217] width 65 height 9
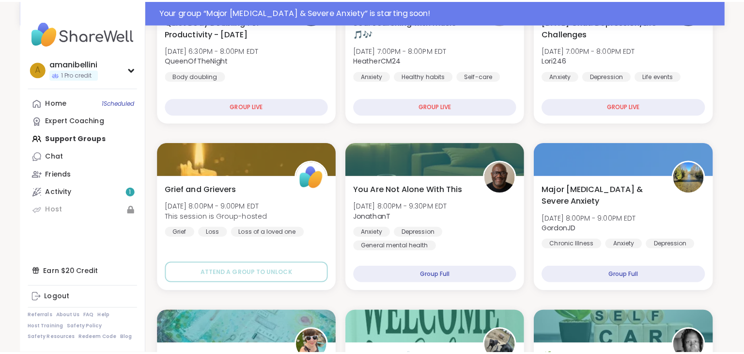
scroll to position [250, 0]
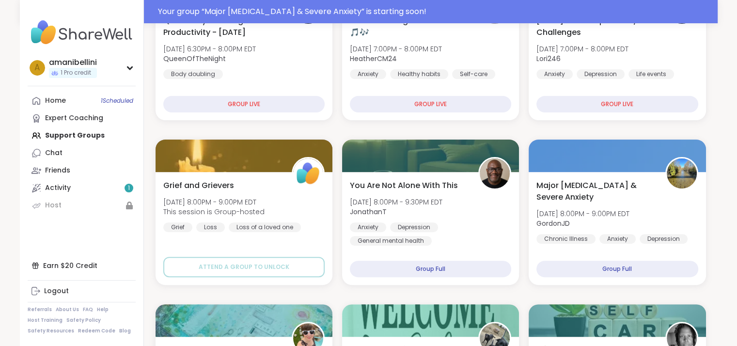
click at [686, 163] on img at bounding box center [681, 173] width 30 height 30
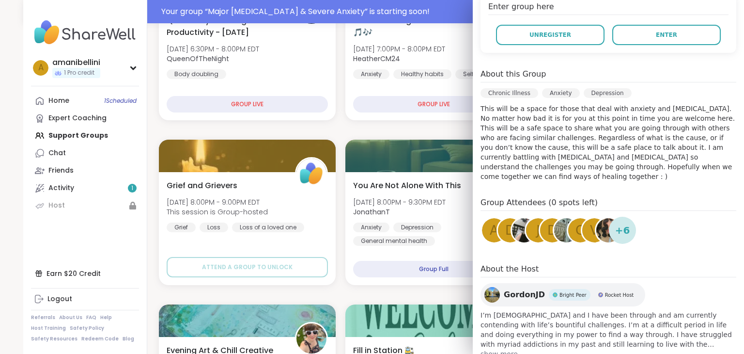
scroll to position [229, 0]
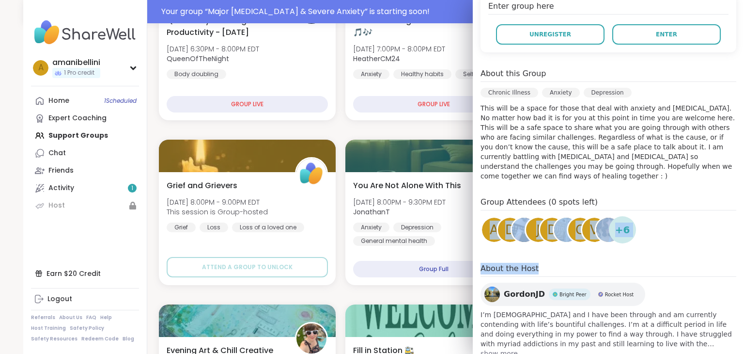
drag, startPoint x: 681, startPoint y: 241, endPoint x: 676, endPoint y: 196, distance: 45.4
click at [676, 196] on div "[DATE] [DATE] 8:00PM - 9:00PM EDT Add to Calendar Enter group here Unregister E…" at bounding box center [608, 144] width 271 height 444
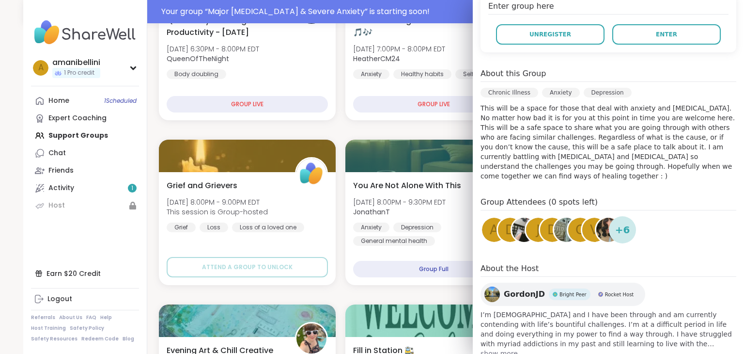
click at [498, 348] on span "show more" at bounding box center [608, 353] width 256 height 10
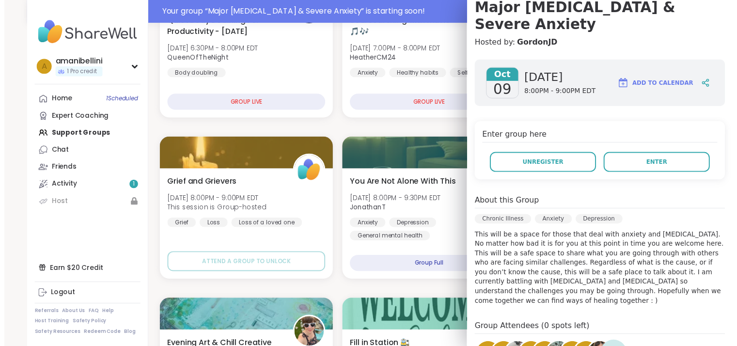
scroll to position [2, 0]
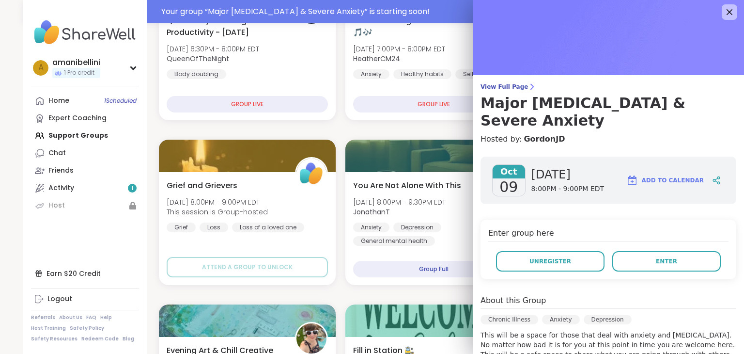
click at [663, 251] on button "Enter" at bounding box center [666, 261] width 108 height 20
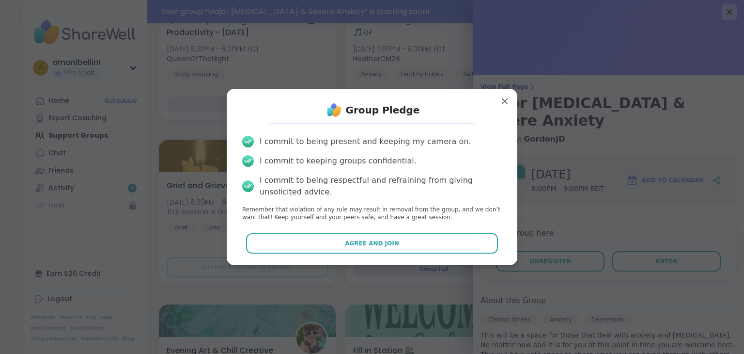
click at [415, 245] on button "Agree and Join" at bounding box center [372, 243] width 252 height 20
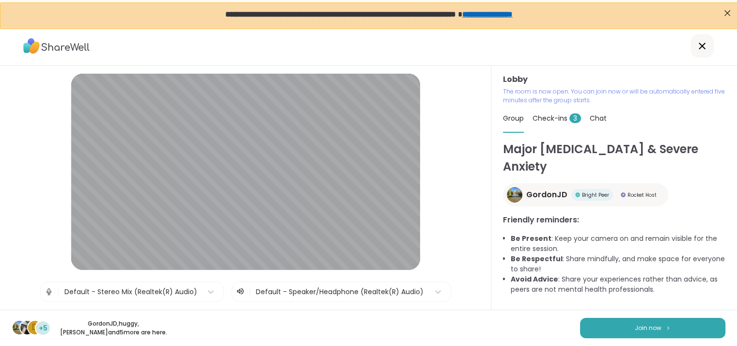
click at [641, 330] on span "Join now" at bounding box center [647, 328] width 27 height 9
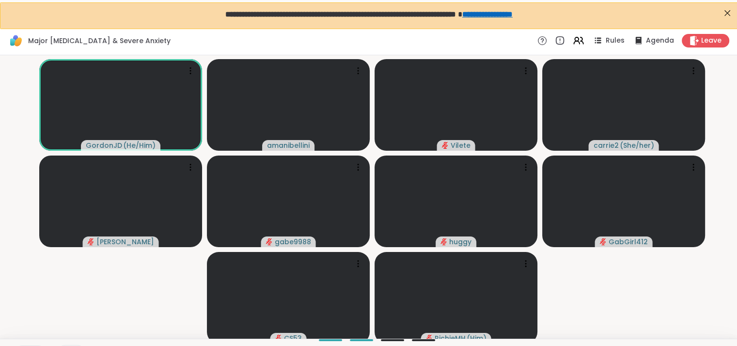
click at [555, 302] on video-player-container "GordonJD ( He/Him ) amanibellini Vilete carrie2 ( She/her ) [PERSON_NAME] gabe9…" at bounding box center [368, 197] width 725 height 276
click at [358, 71] on icon at bounding box center [358, 71] width 10 height 10
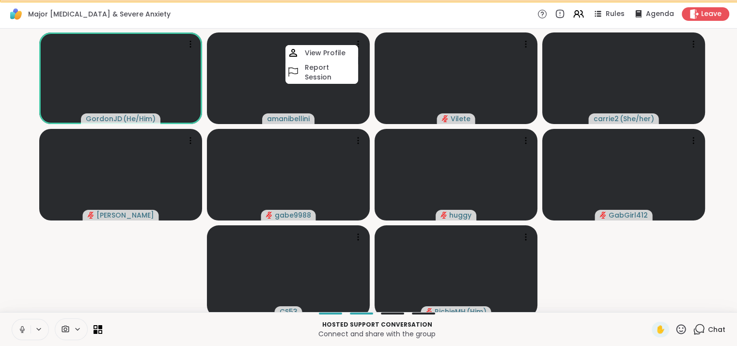
scroll to position [33, 0]
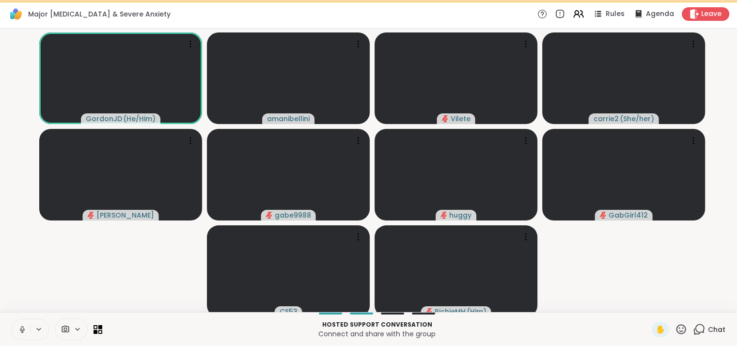
click at [39, 328] on icon at bounding box center [39, 329] width 8 height 8
click at [22, 331] on icon at bounding box center [22, 329] width 9 height 9
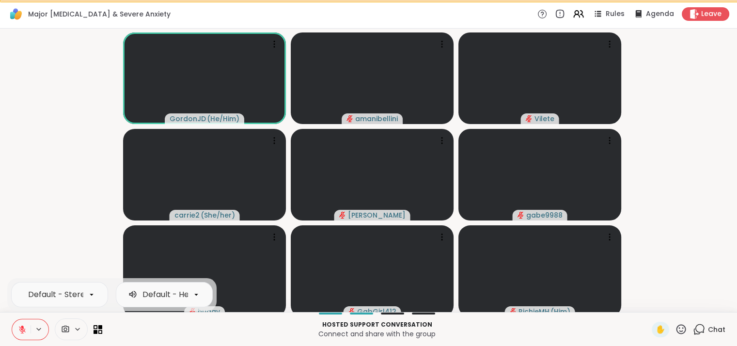
click at [29, 324] on button at bounding box center [21, 329] width 18 height 20
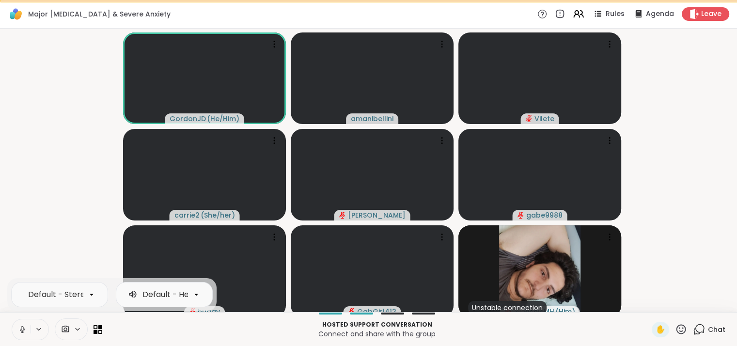
click at [25, 326] on icon at bounding box center [22, 329] width 9 height 9
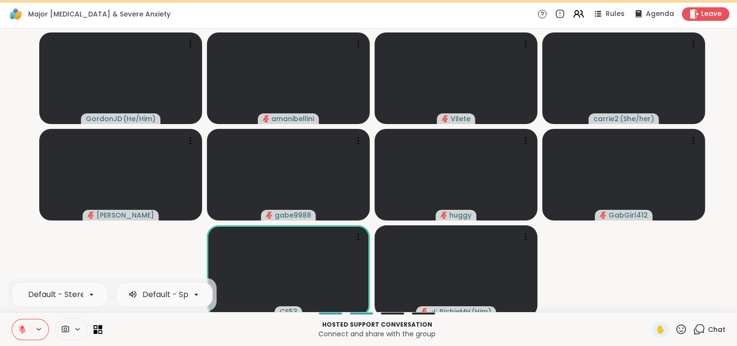
click at [22, 328] on icon at bounding box center [22, 329] width 9 height 9
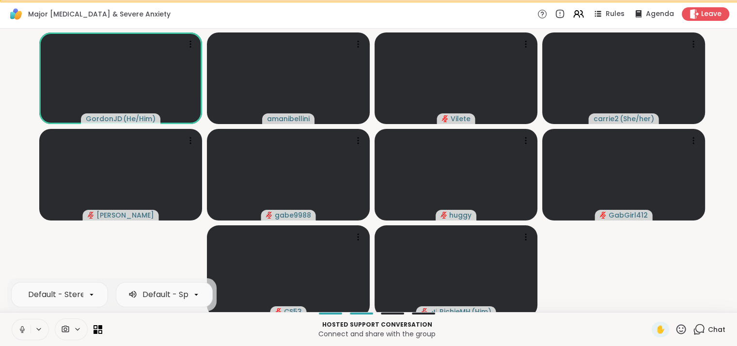
click at [714, 9] on span "Leave" at bounding box center [711, 14] width 20 height 10
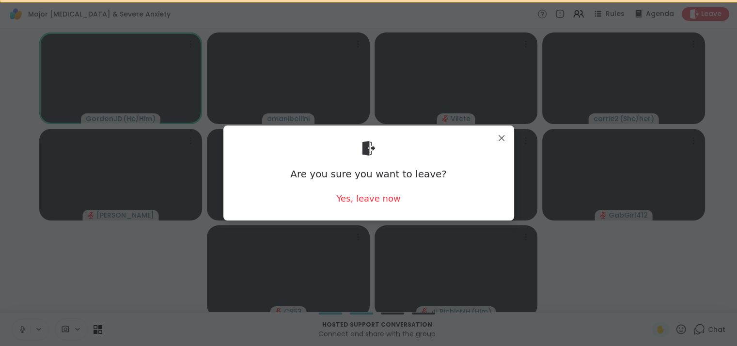
scroll to position [26, 0]
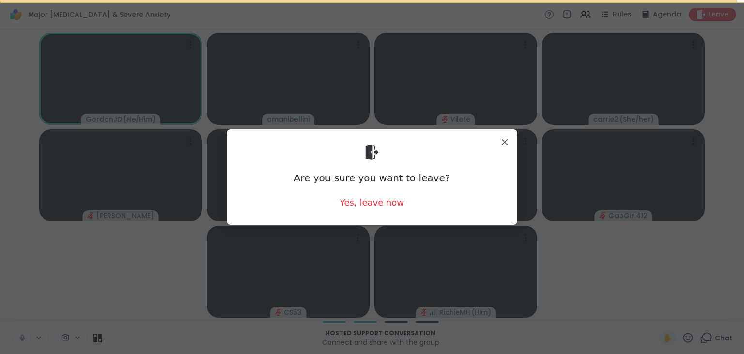
click at [372, 201] on div "Yes, leave now" at bounding box center [372, 202] width 64 height 12
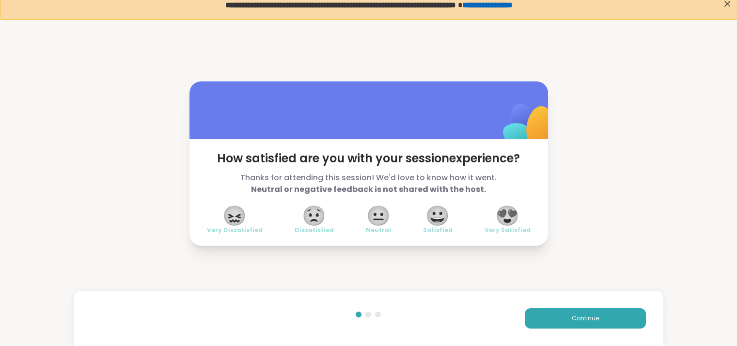
scroll to position [33, 0]
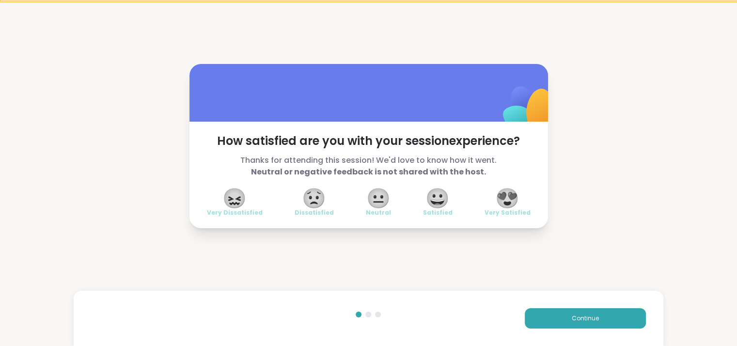
click at [377, 312] on div at bounding box center [378, 314] width 6 height 6
click at [660, 127] on div "How satisfied are you with your session experience? Thanks for attending this s…" at bounding box center [368, 146] width 737 height 292
click at [587, 322] on span "Continue" at bounding box center [584, 318] width 27 height 9
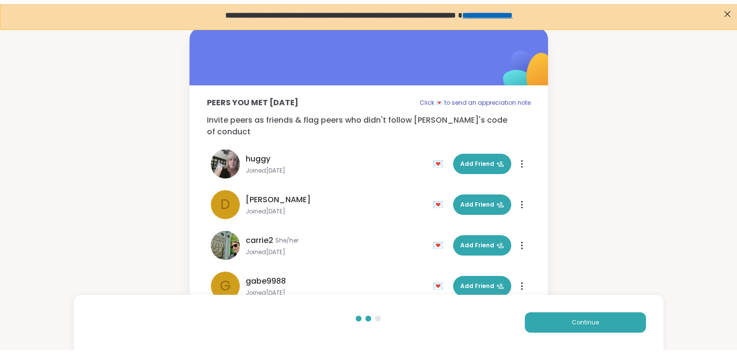
scroll to position [0, 0]
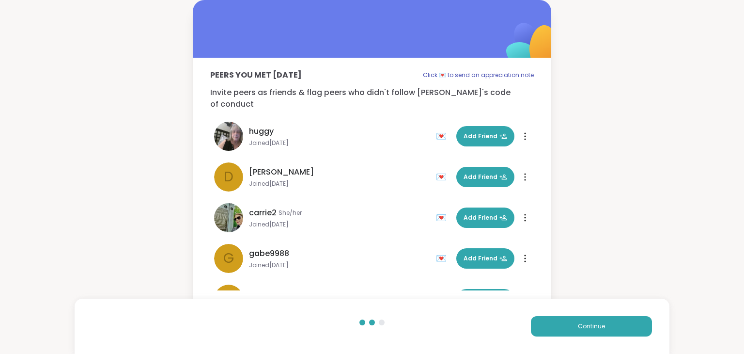
click at [578, 325] on span "Continue" at bounding box center [591, 326] width 27 height 9
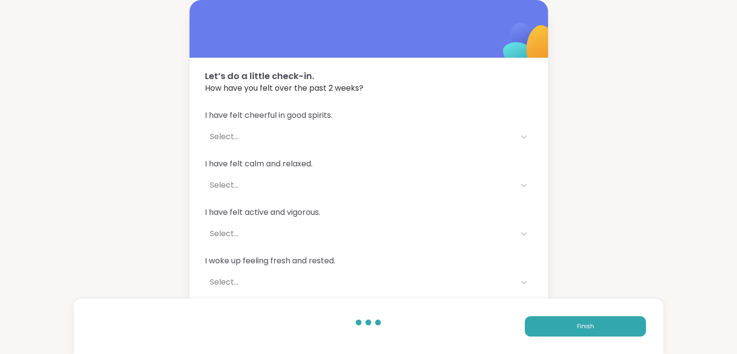
click at [571, 322] on button "Finish" at bounding box center [585, 326] width 121 height 20
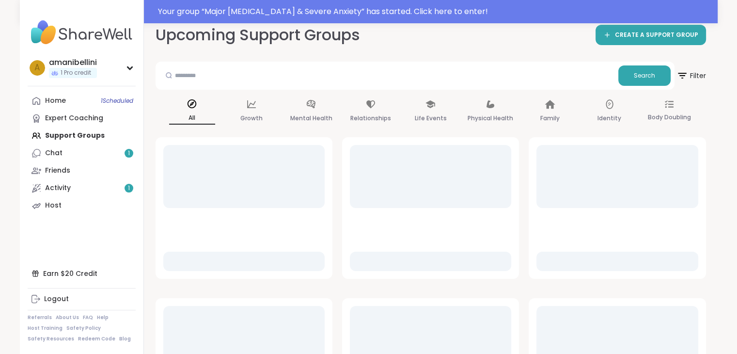
scroll to position [73, 0]
